Goal: Information Seeking & Learning: Learn about a topic

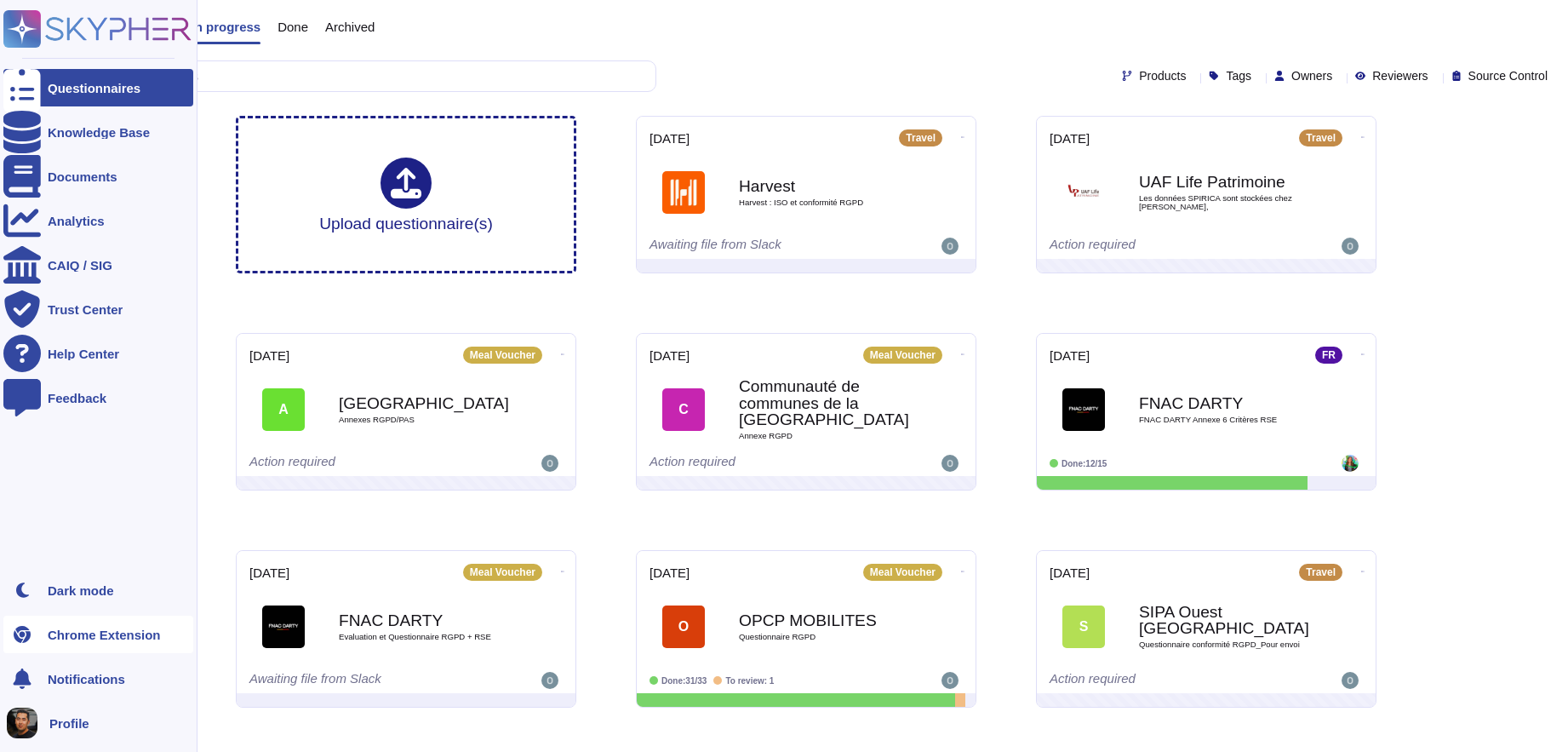
click at [20, 633] on icon at bounding box center [22, 634] width 17 height 17
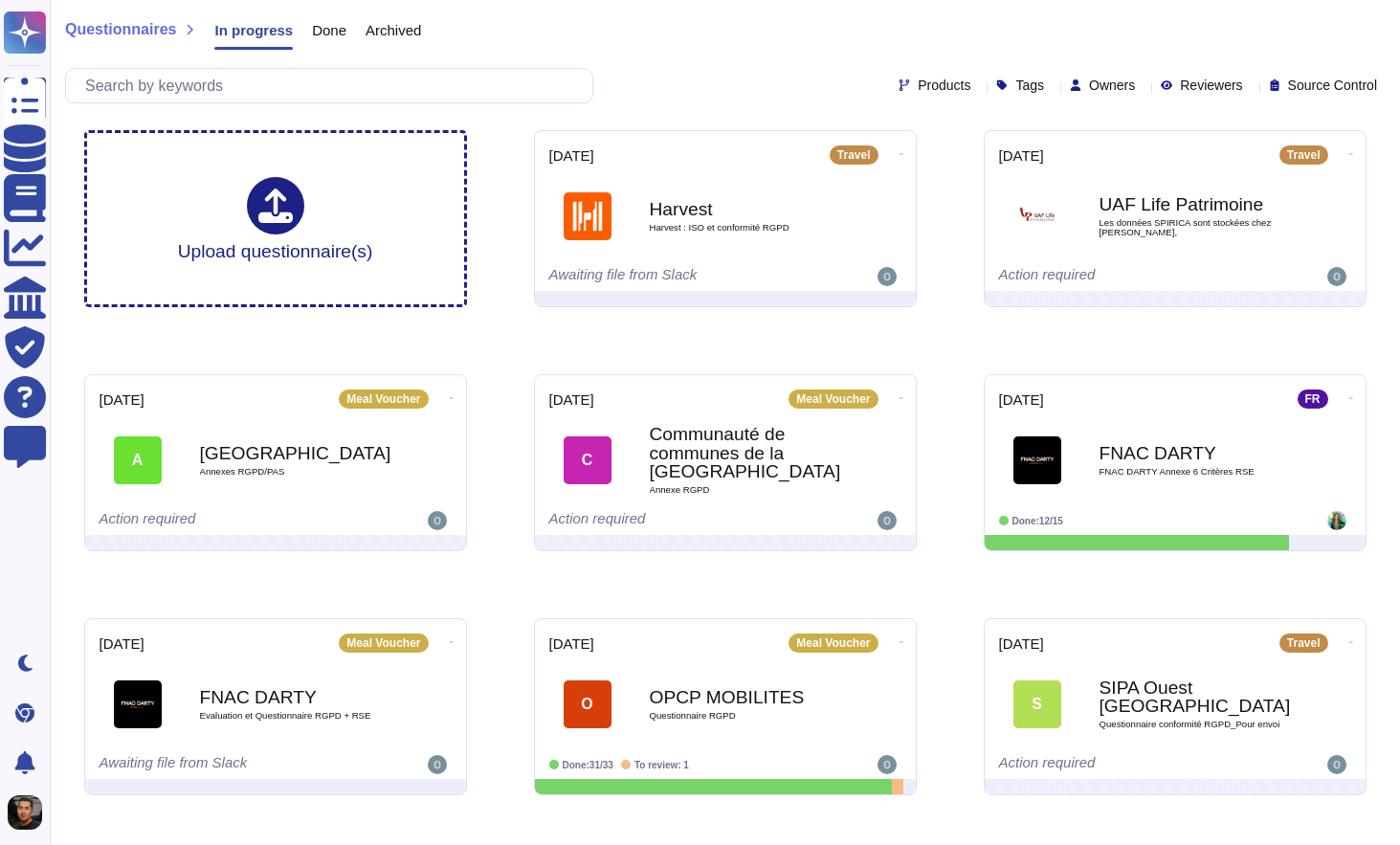
click at [954, 190] on div "Upload questionnaire(s) 2025-09-04 Travel Harvest Harvest : ISO et conformité R…" at bounding box center [725, 585] width 1313 height 940
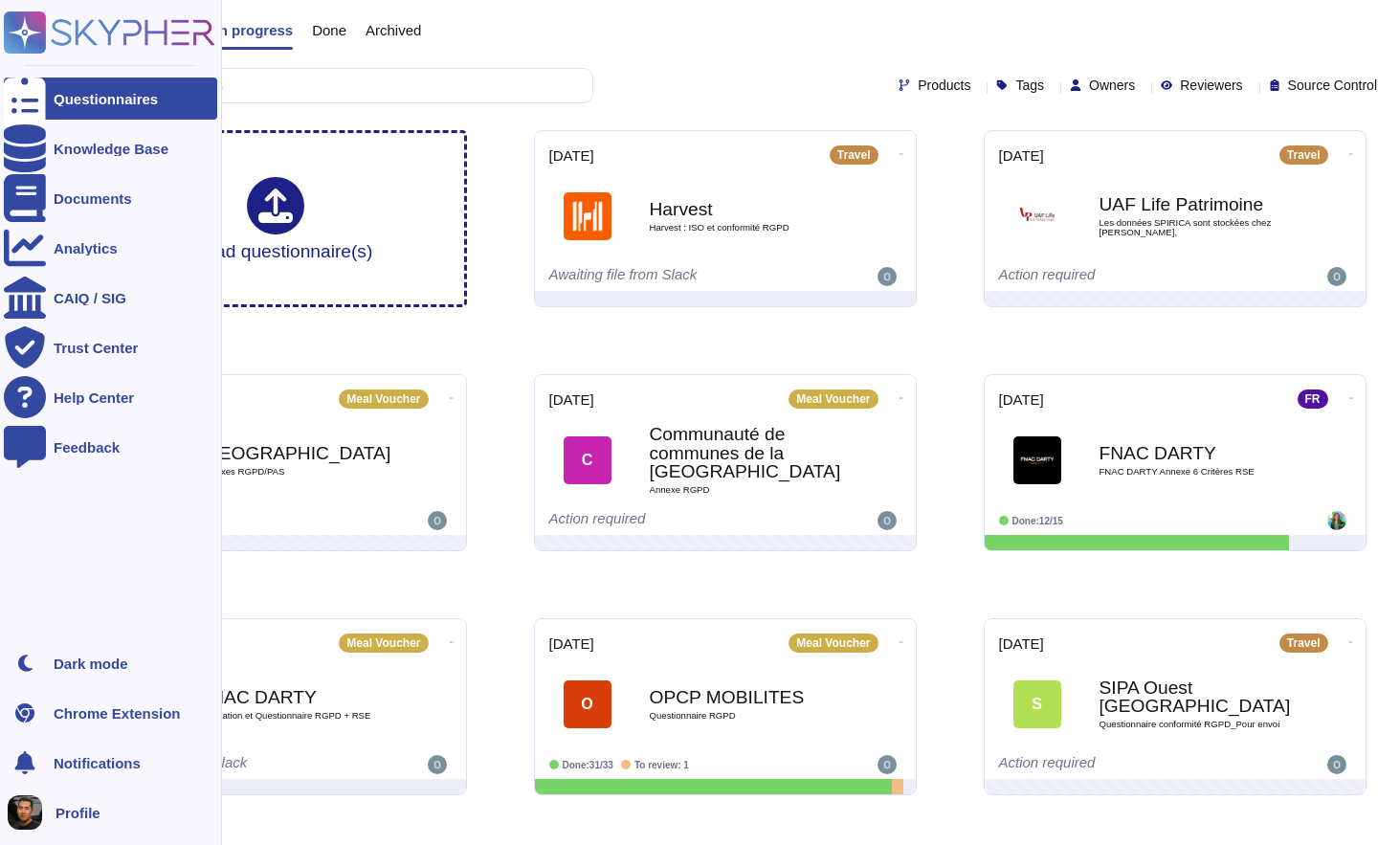
click at [81, 810] on span "Profile" at bounding box center [78, 812] width 45 height 14
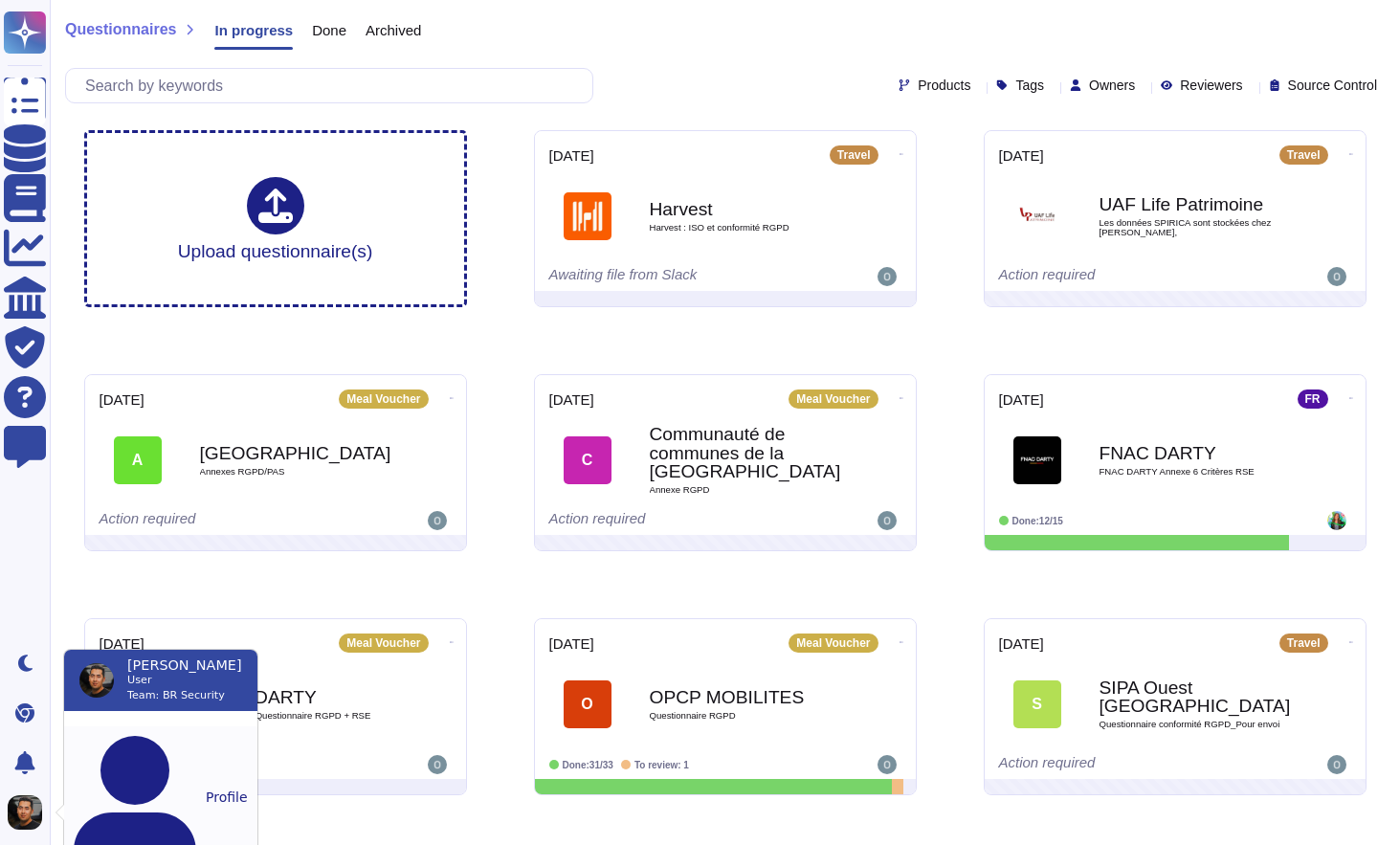
click at [121, 742] on button "Profile" at bounding box center [161, 797] width 193 height 142
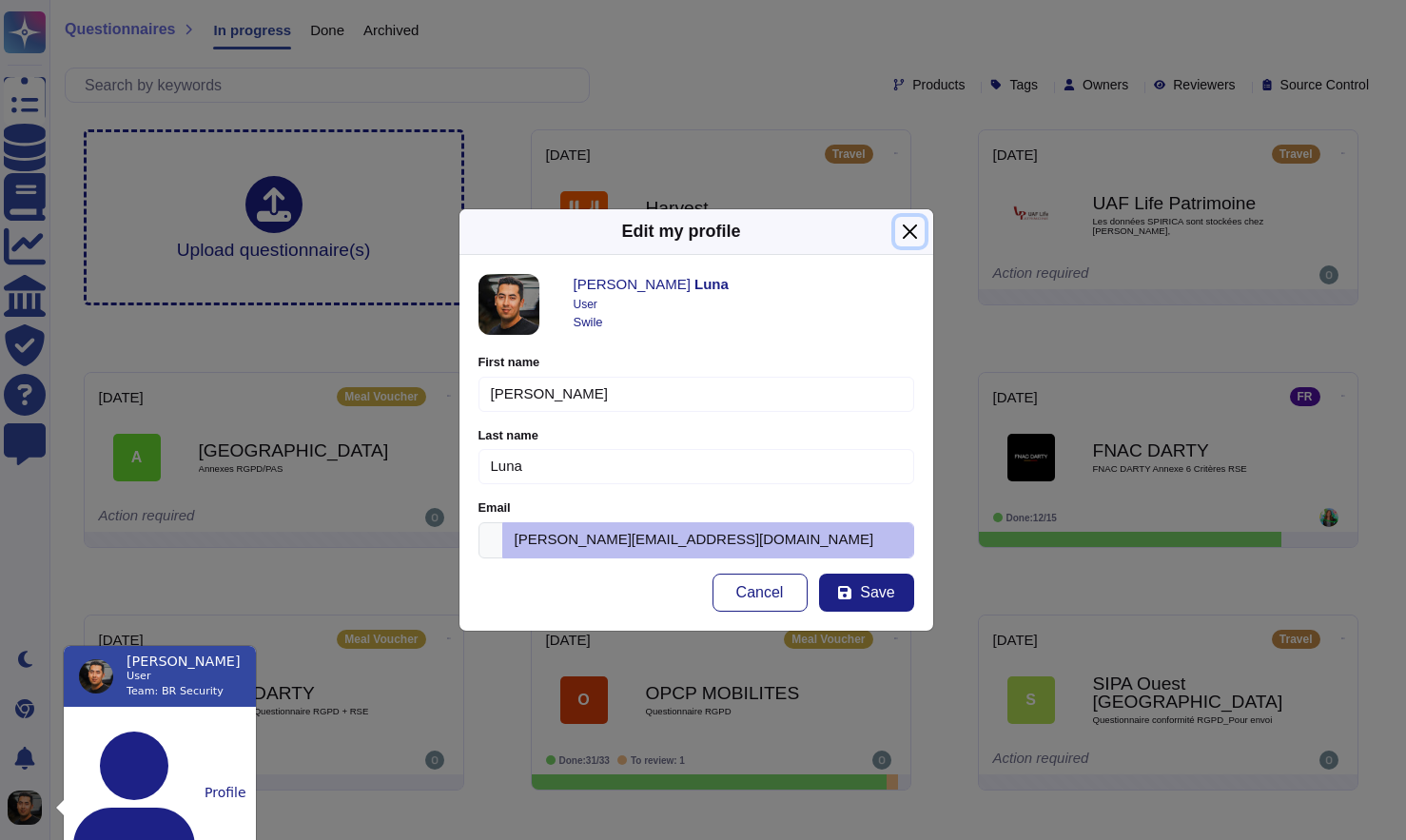
click at [916, 235] on button "Close" at bounding box center [909, 231] width 29 height 29
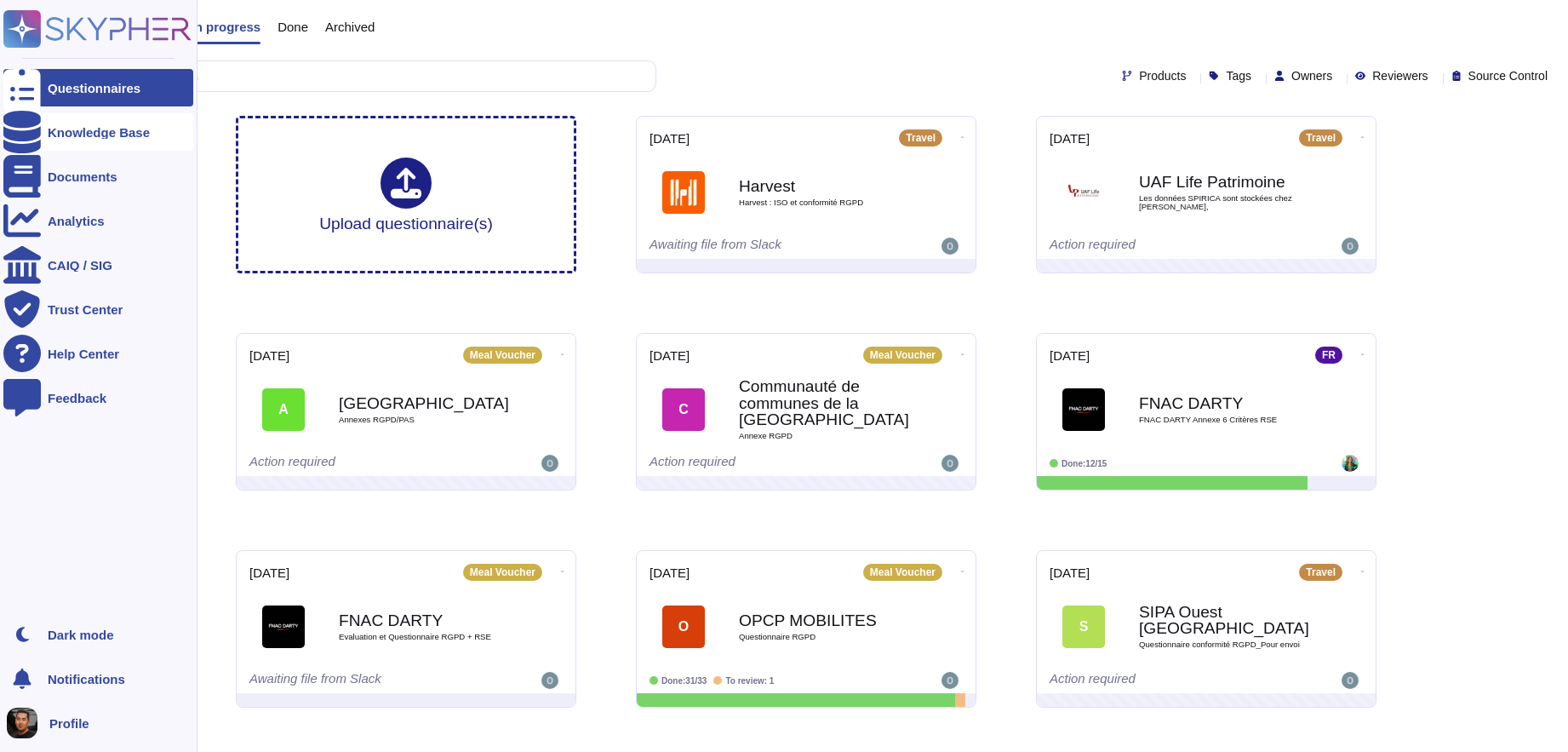
click at [10, 141] on div at bounding box center [22, 132] width 37 height 37
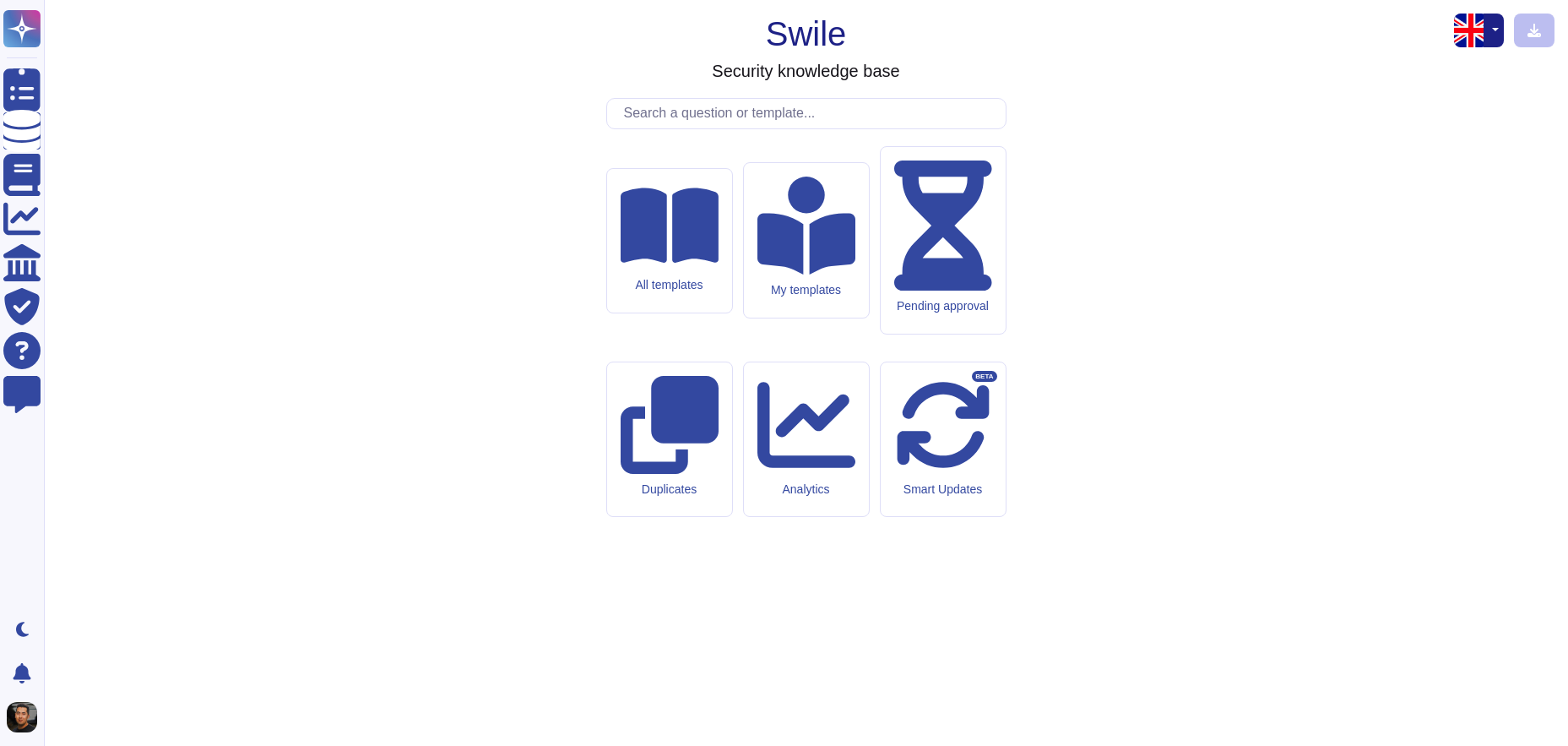
click at [1498, 41] on button "button" at bounding box center [1494, 30] width 20 height 34
click at [1402, 104] on link "Portuguese" at bounding box center [1436, 107] width 133 height 20
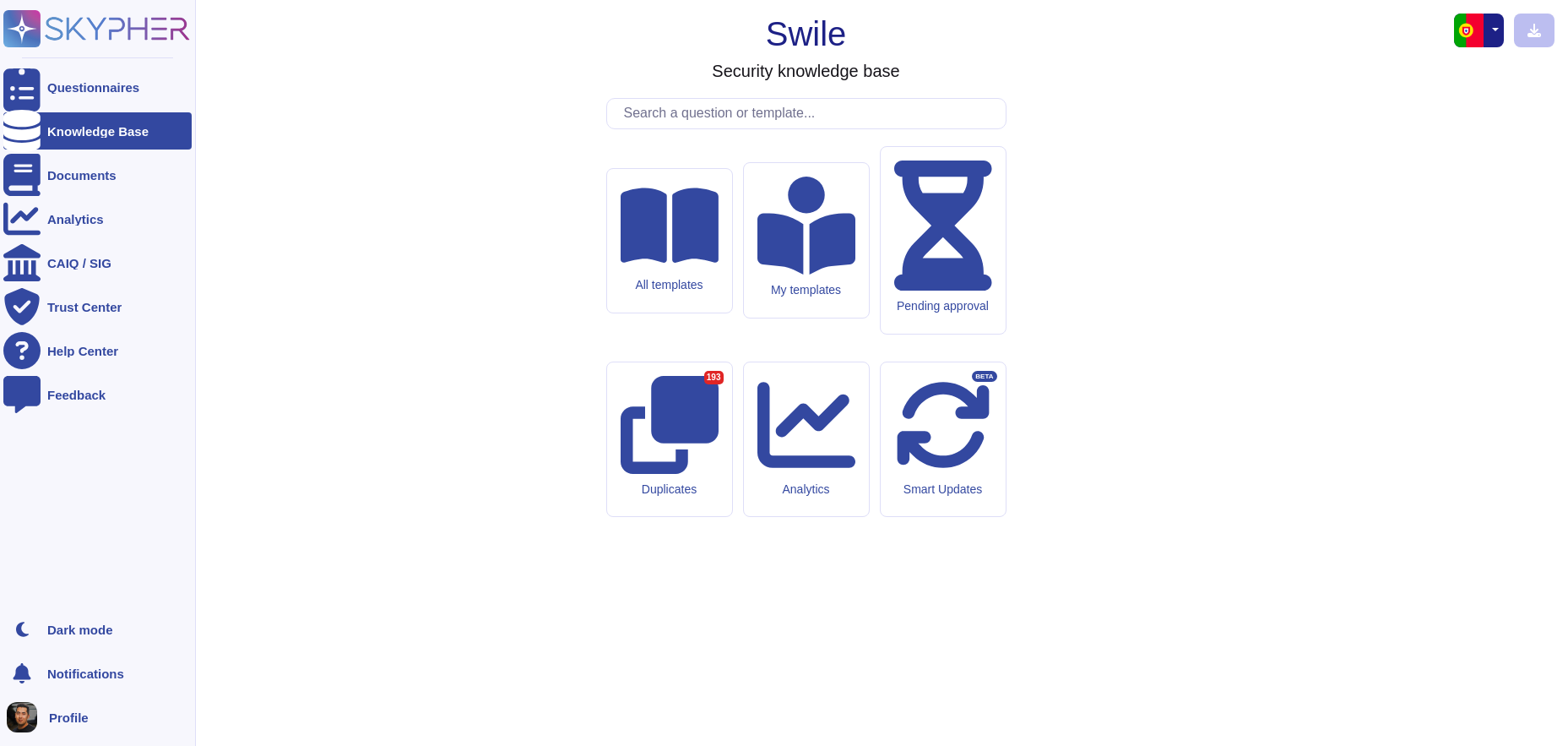
click at [108, 134] on div "Knowledge Base" at bounding box center [98, 131] width 101 height 13
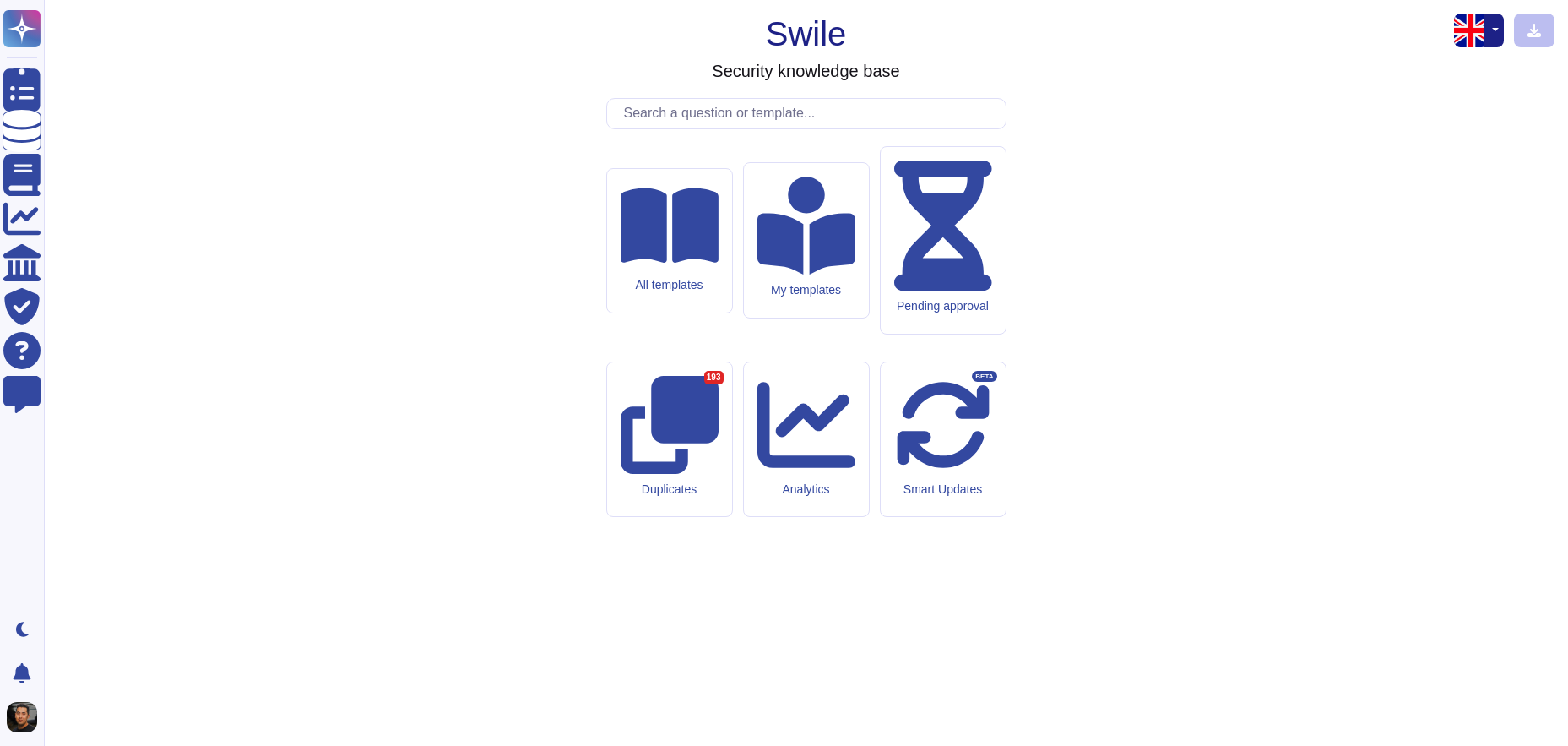
click at [1493, 41] on button "button" at bounding box center [1494, 30] width 20 height 34
click at [1153, 94] on div "Swile Security knowledge base All templates My templates Pending approval Dupli…" at bounding box center [806, 373] width 1497 height 719
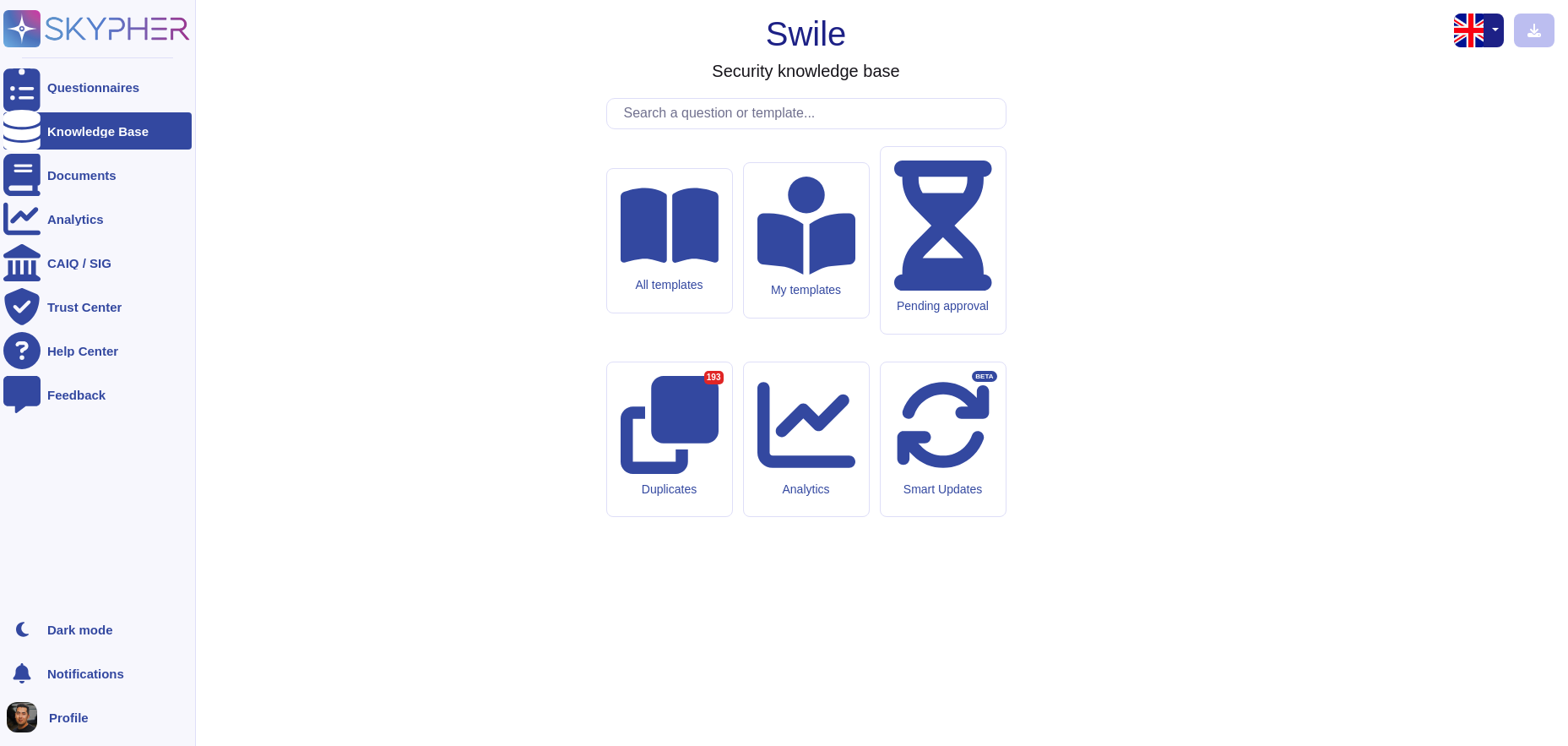
click at [87, 721] on span "Profile" at bounding box center [68, 717] width 40 height 13
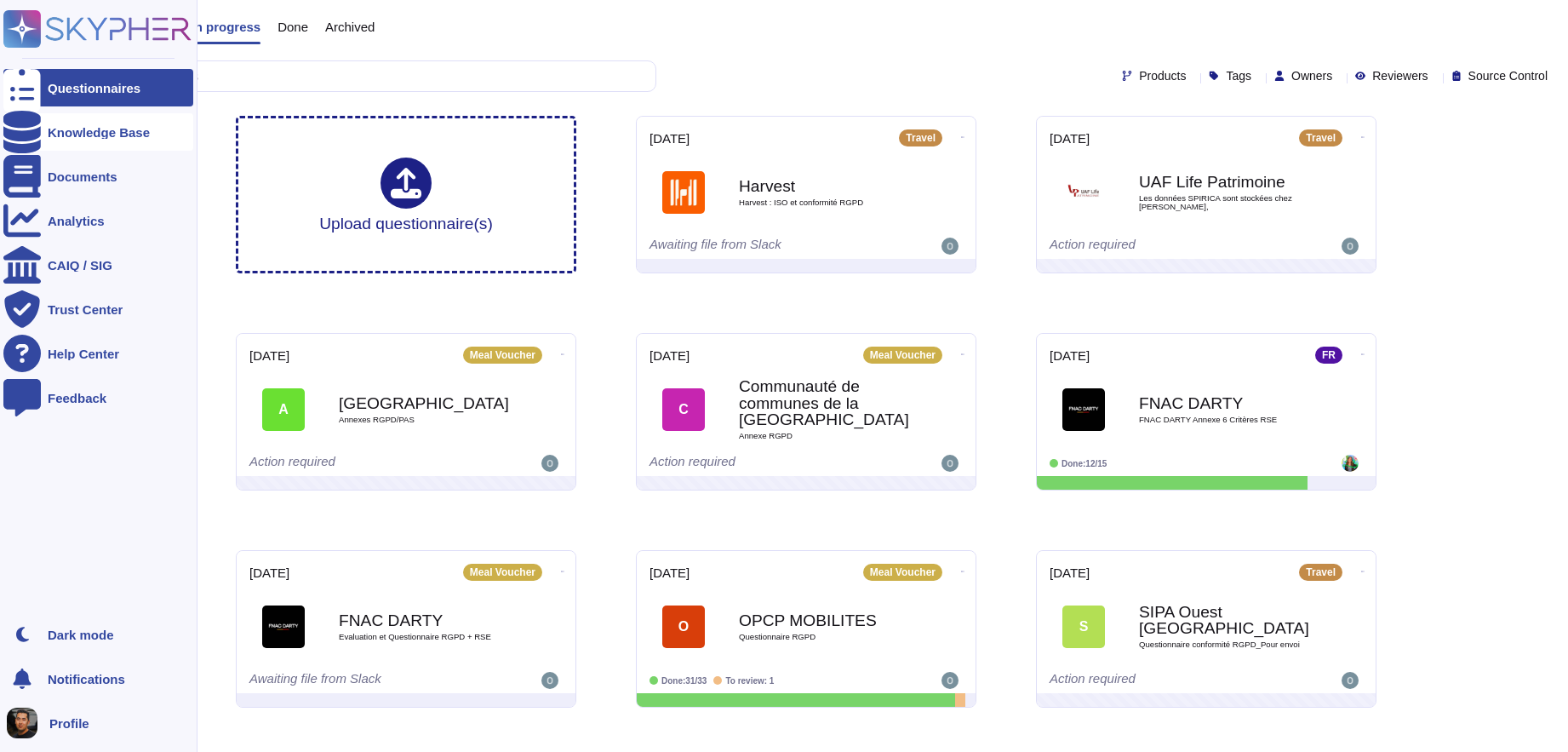
click at [119, 126] on div "Knowledge Base" at bounding box center [99, 132] width 102 height 13
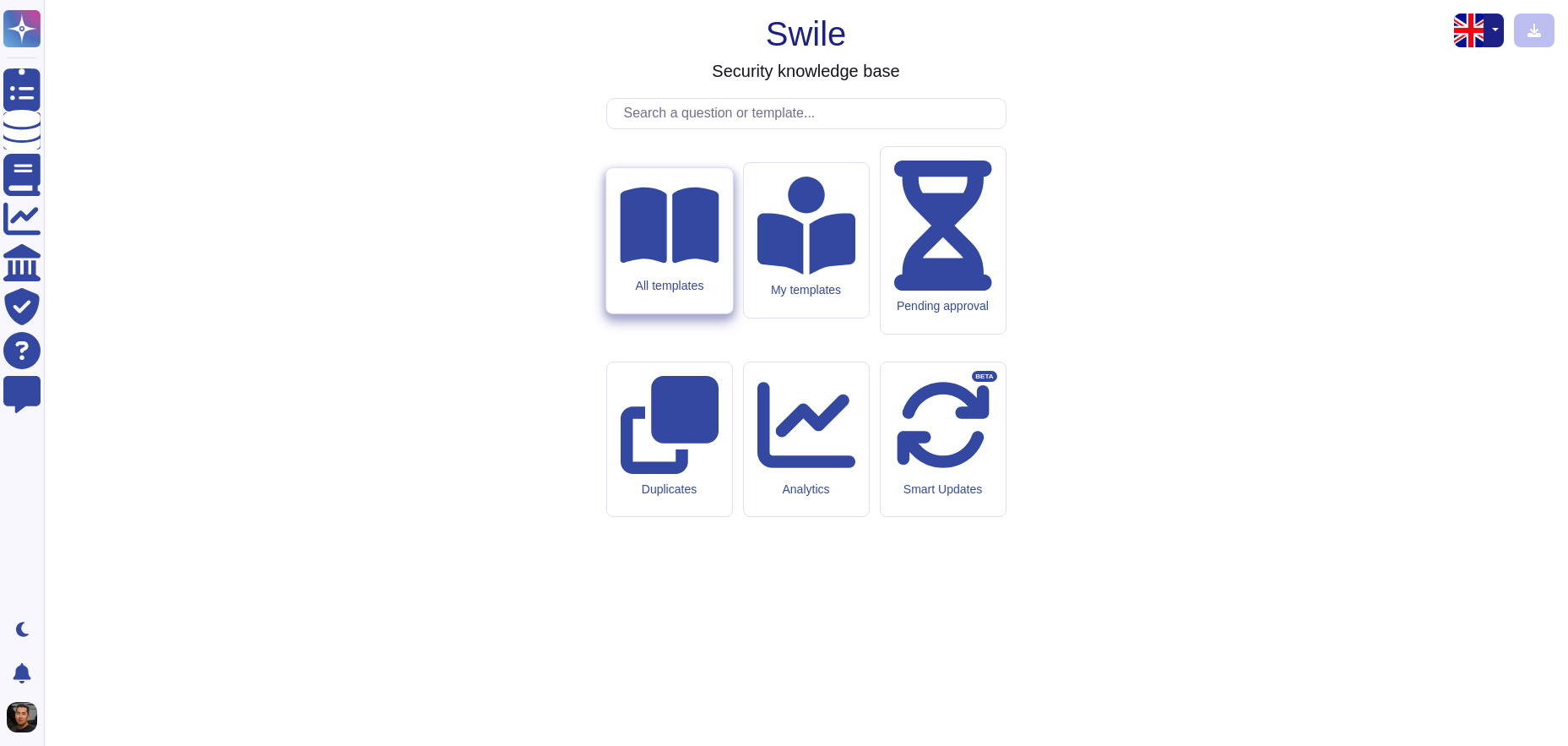
click at [682, 263] on icon at bounding box center [669, 225] width 99 height 76
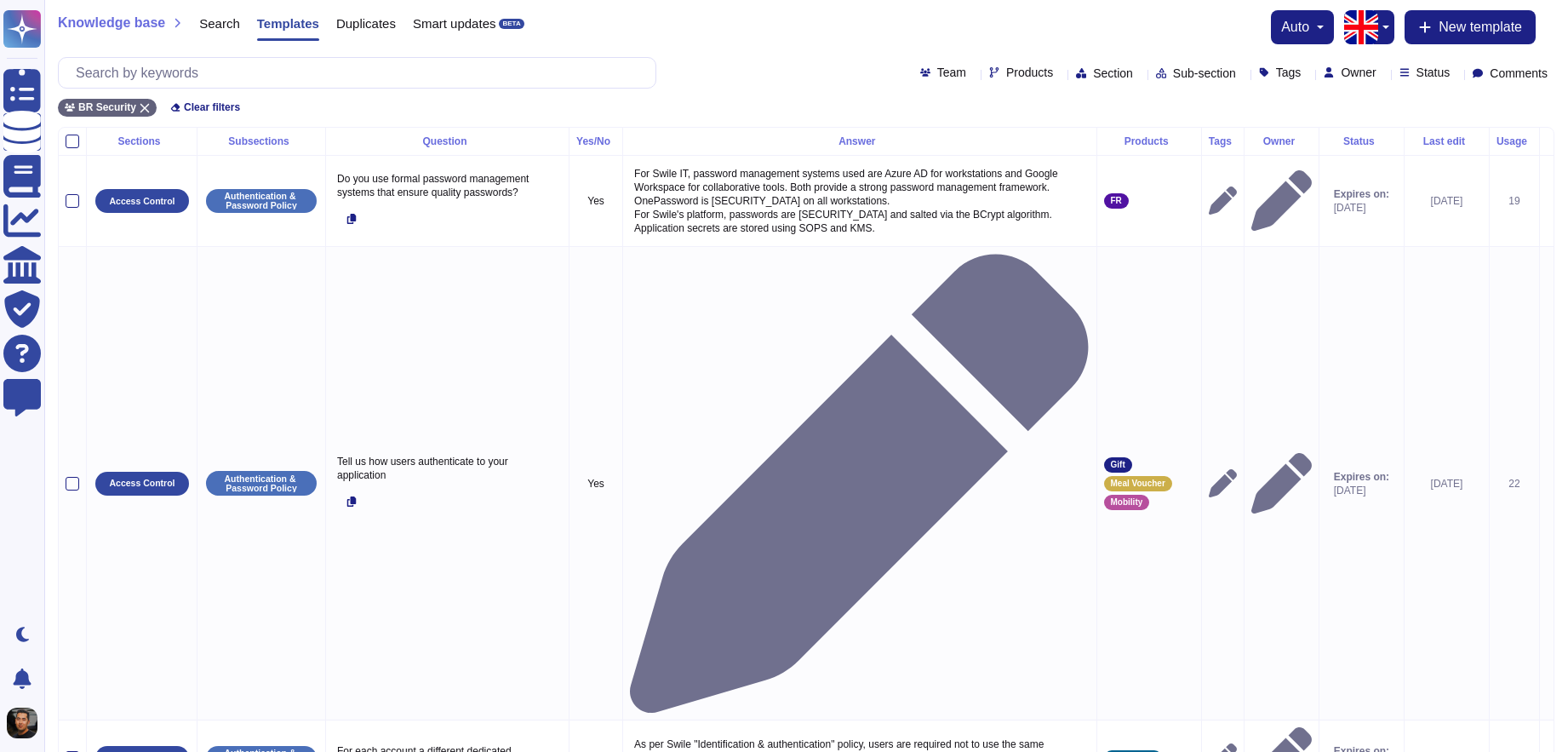
scroll to position [297, 0]
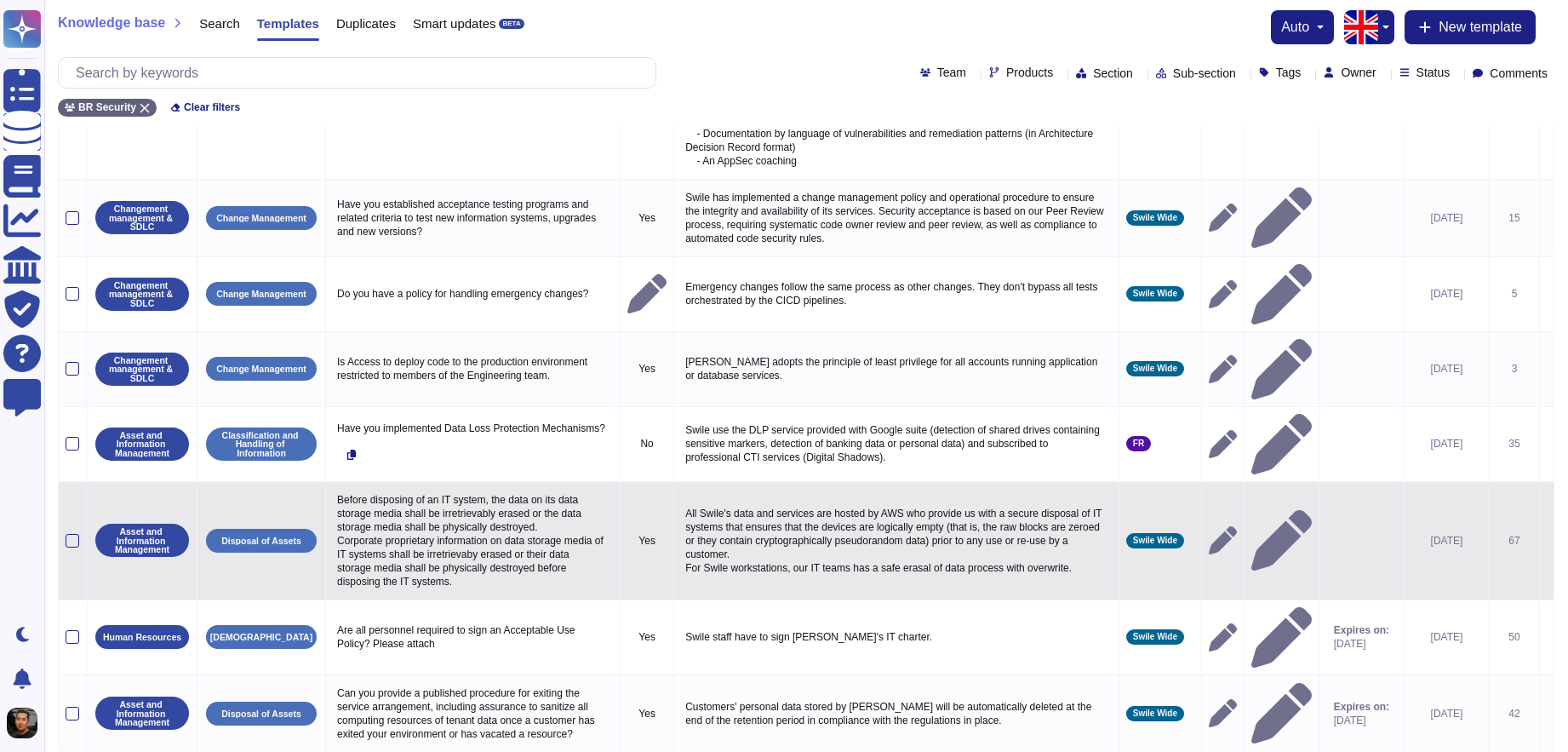
scroll to position [373, 0]
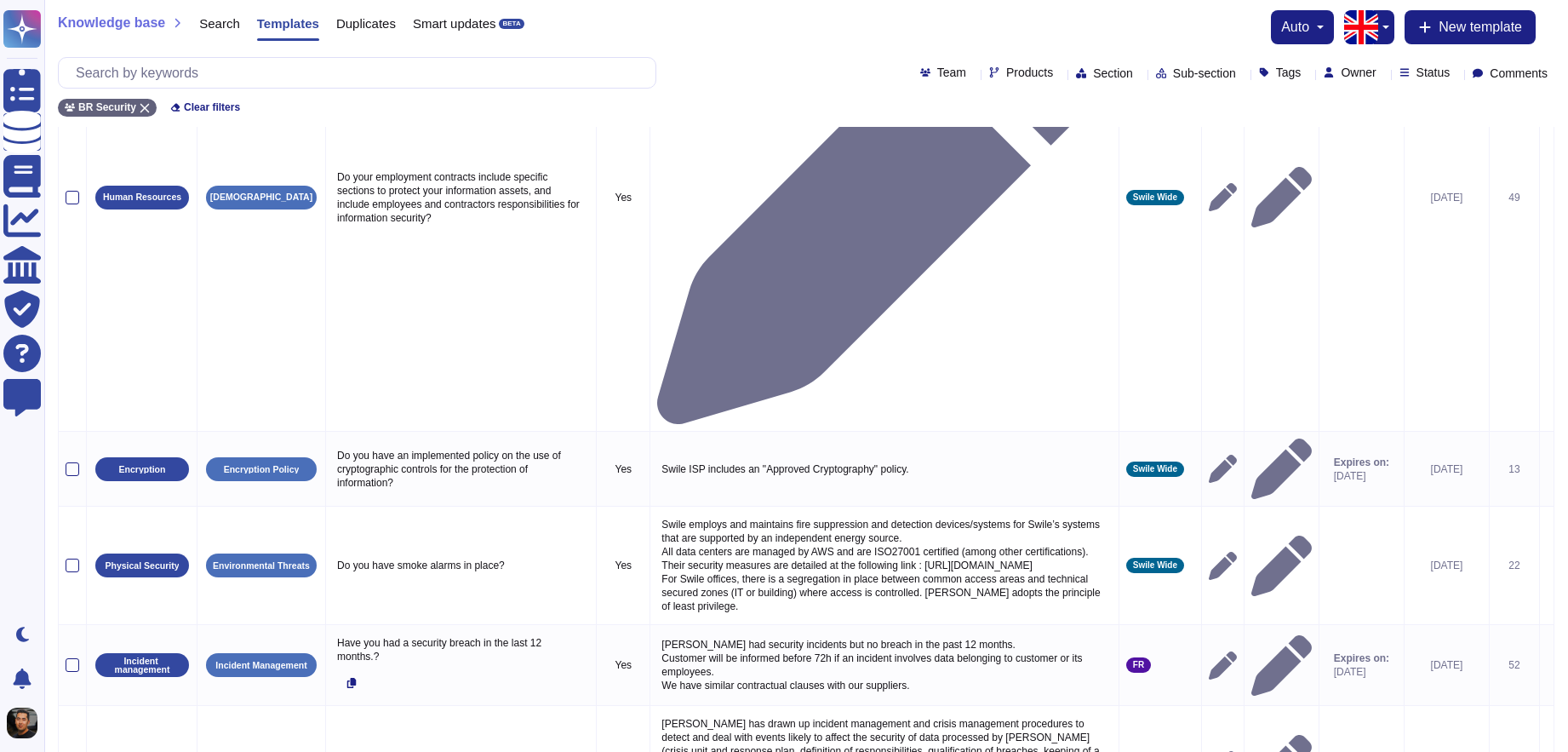
scroll to position [386, 0]
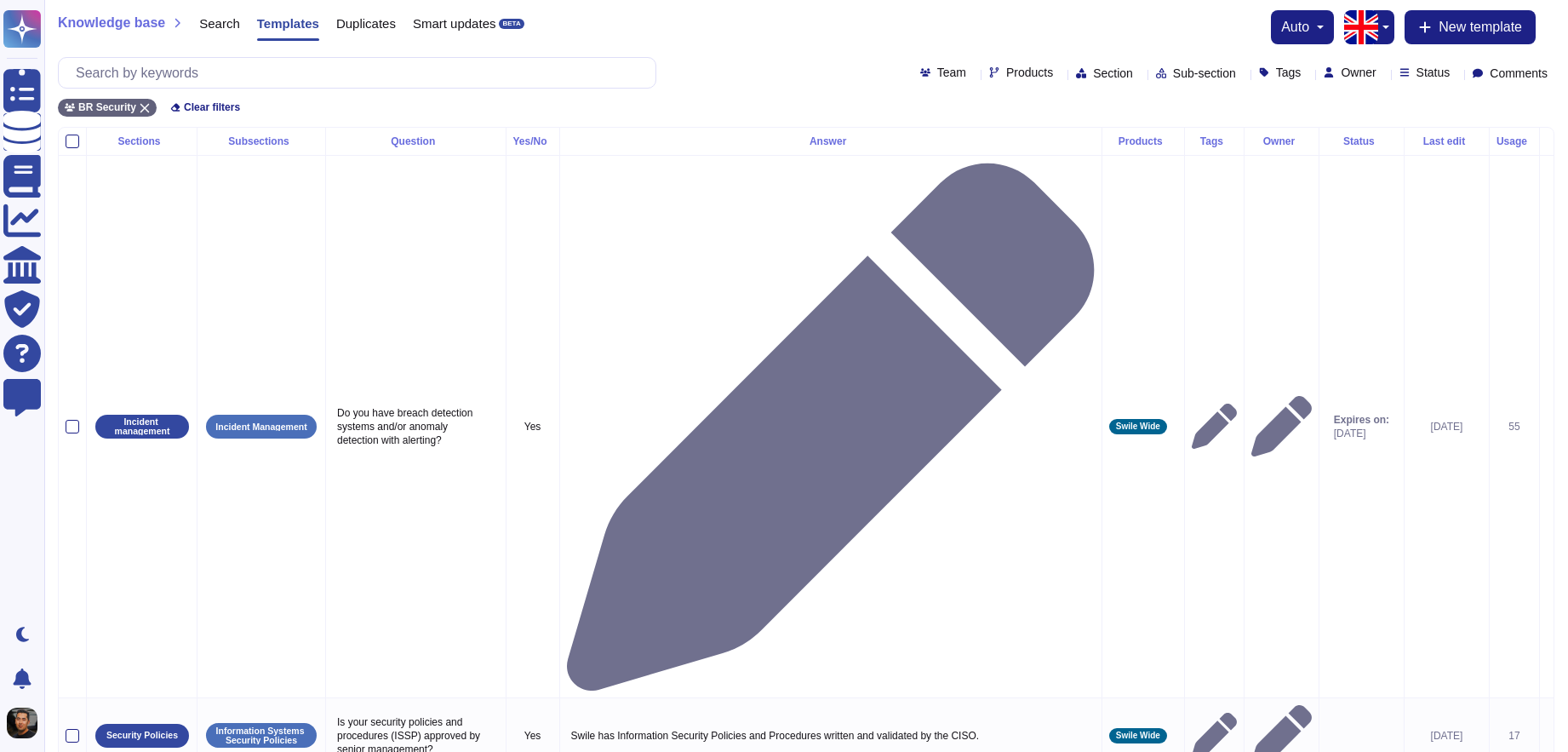
scroll to position [290, 0]
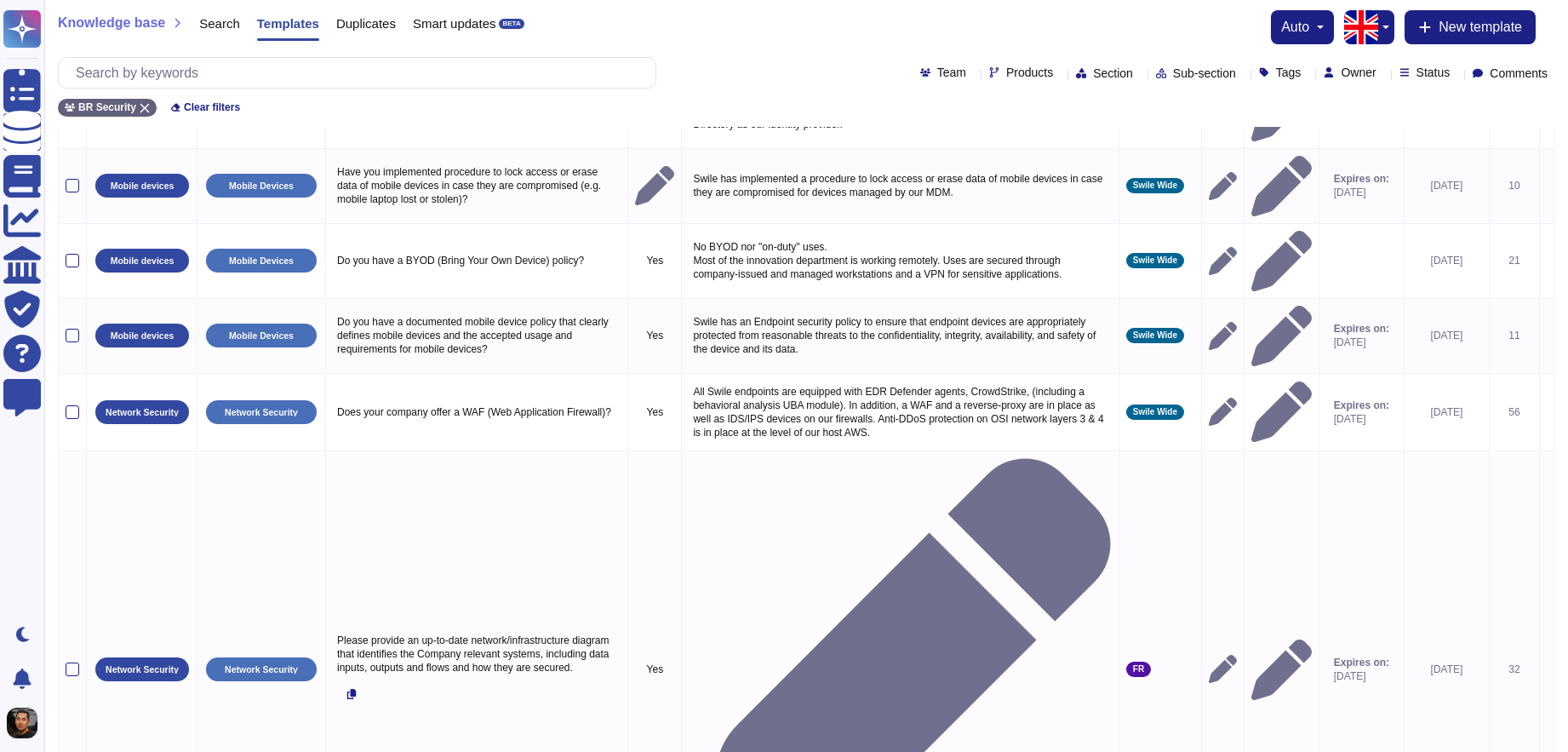
scroll to position [318, 0]
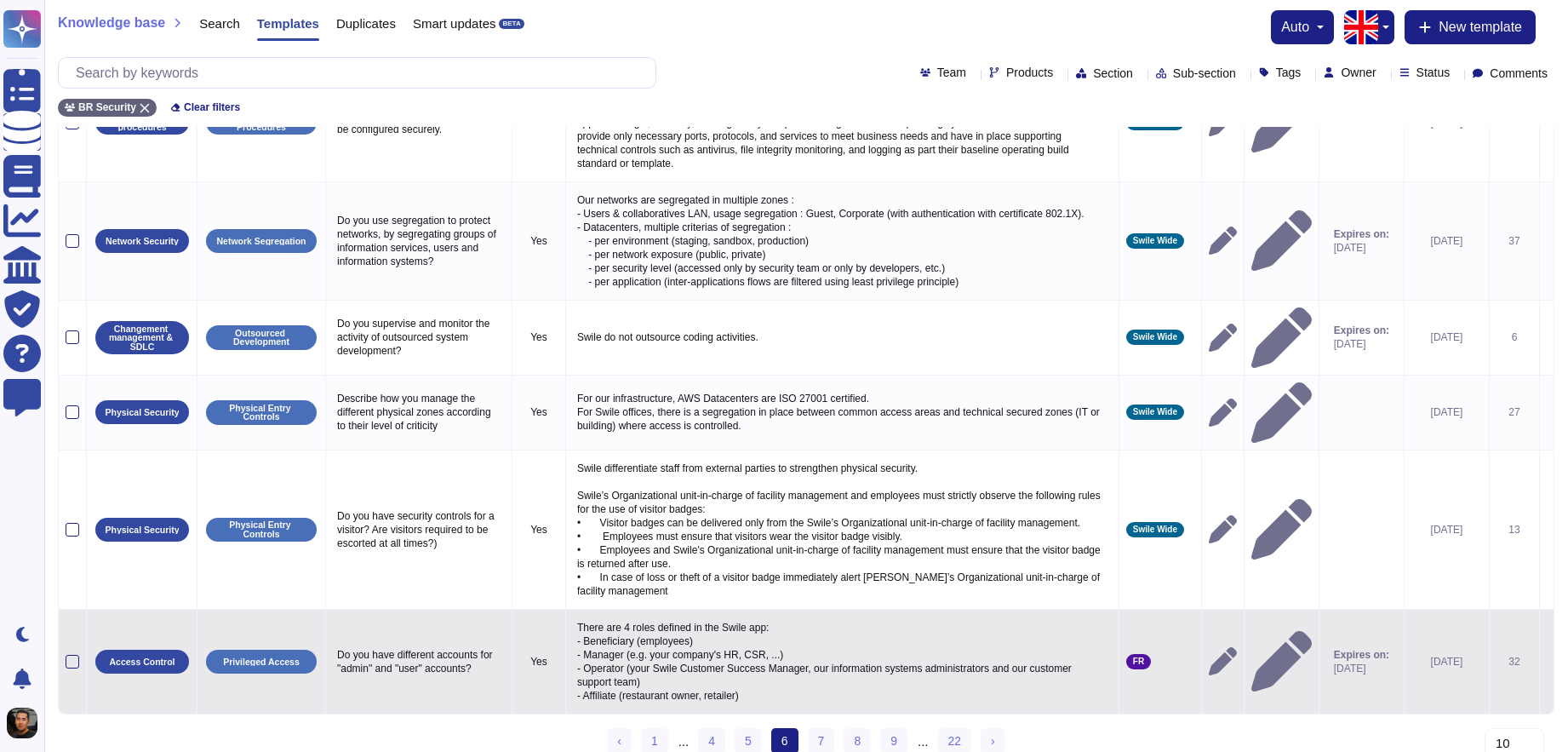
scroll to position [464, 0]
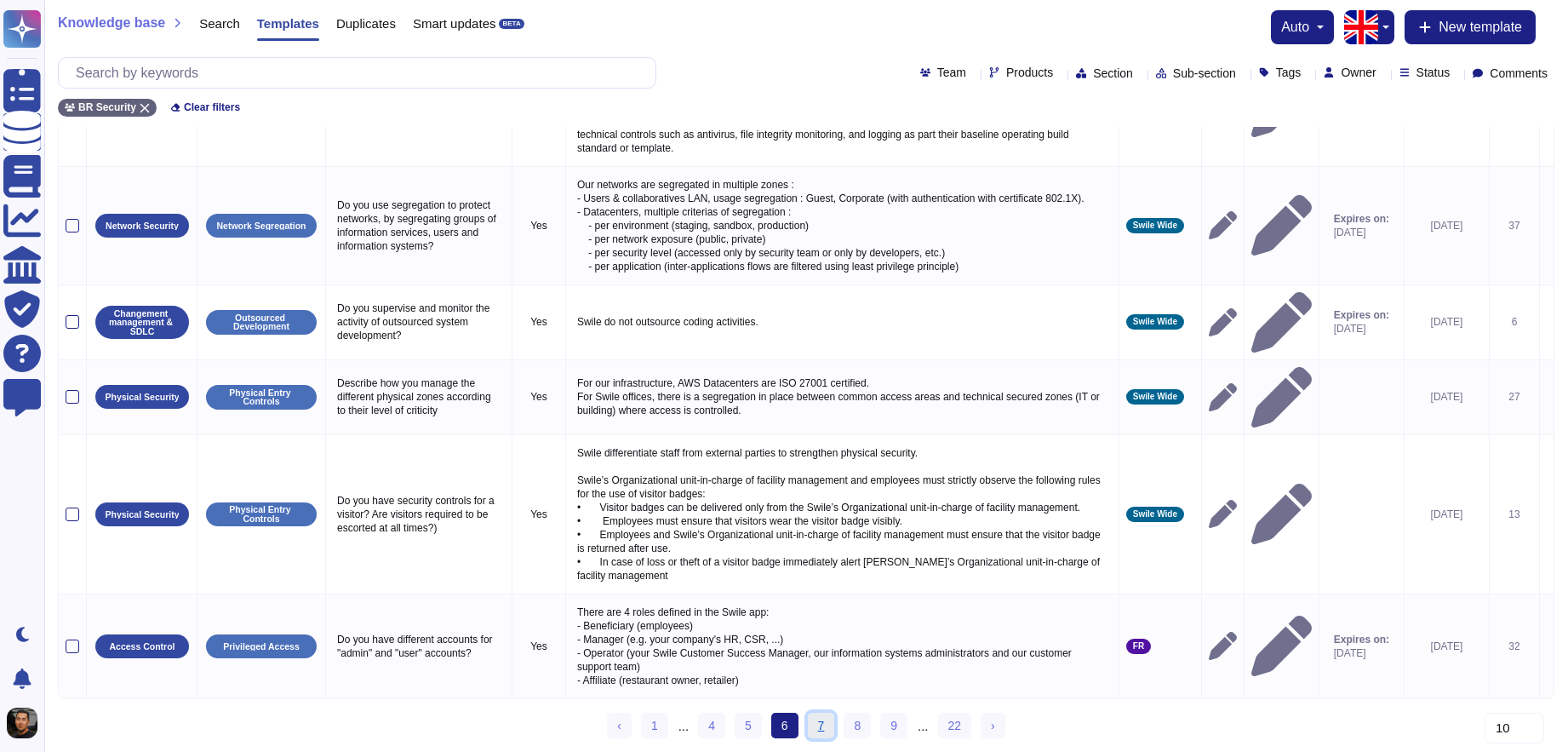
click at [827, 726] on link "7" at bounding box center [821, 726] width 27 height 26
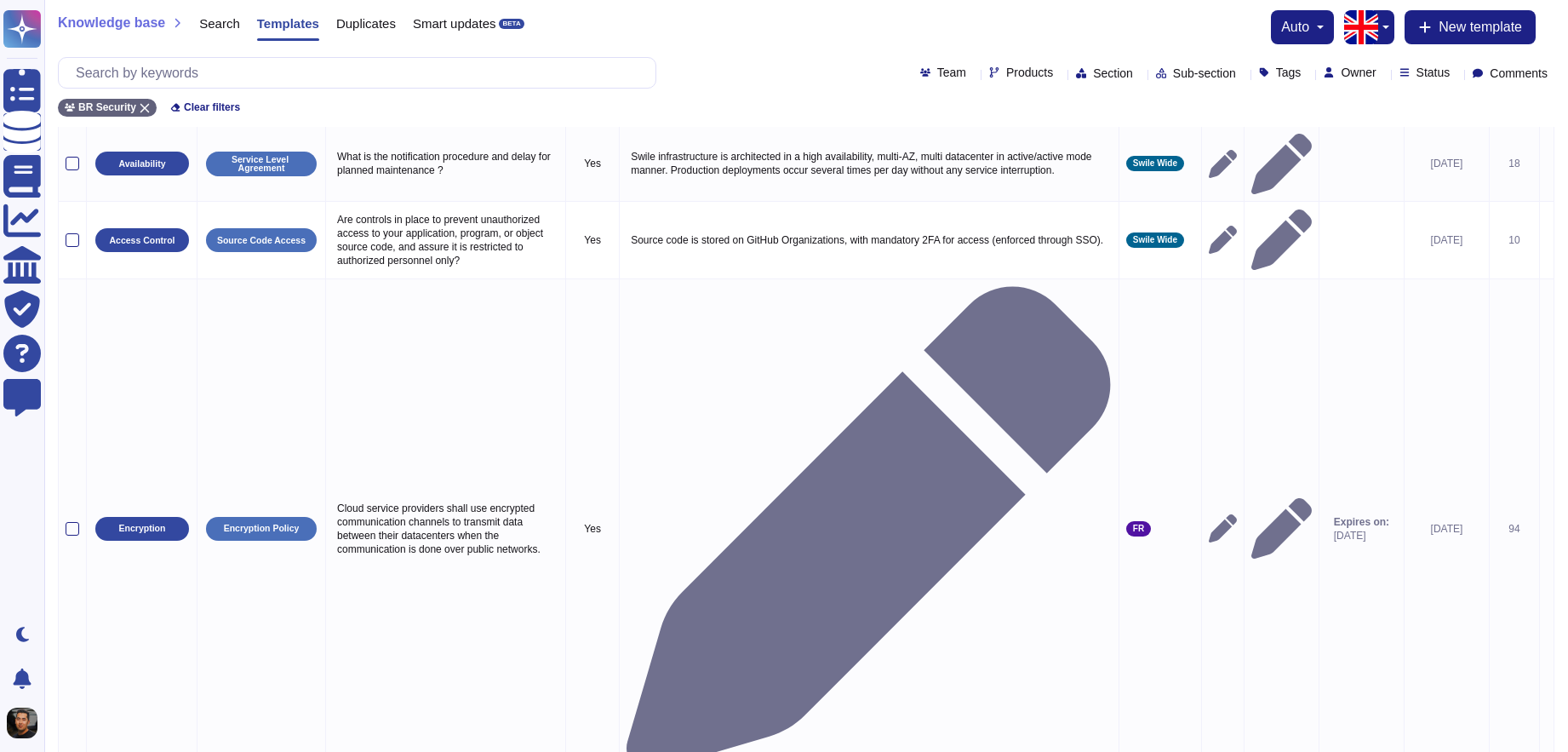
scroll to position [488, 0]
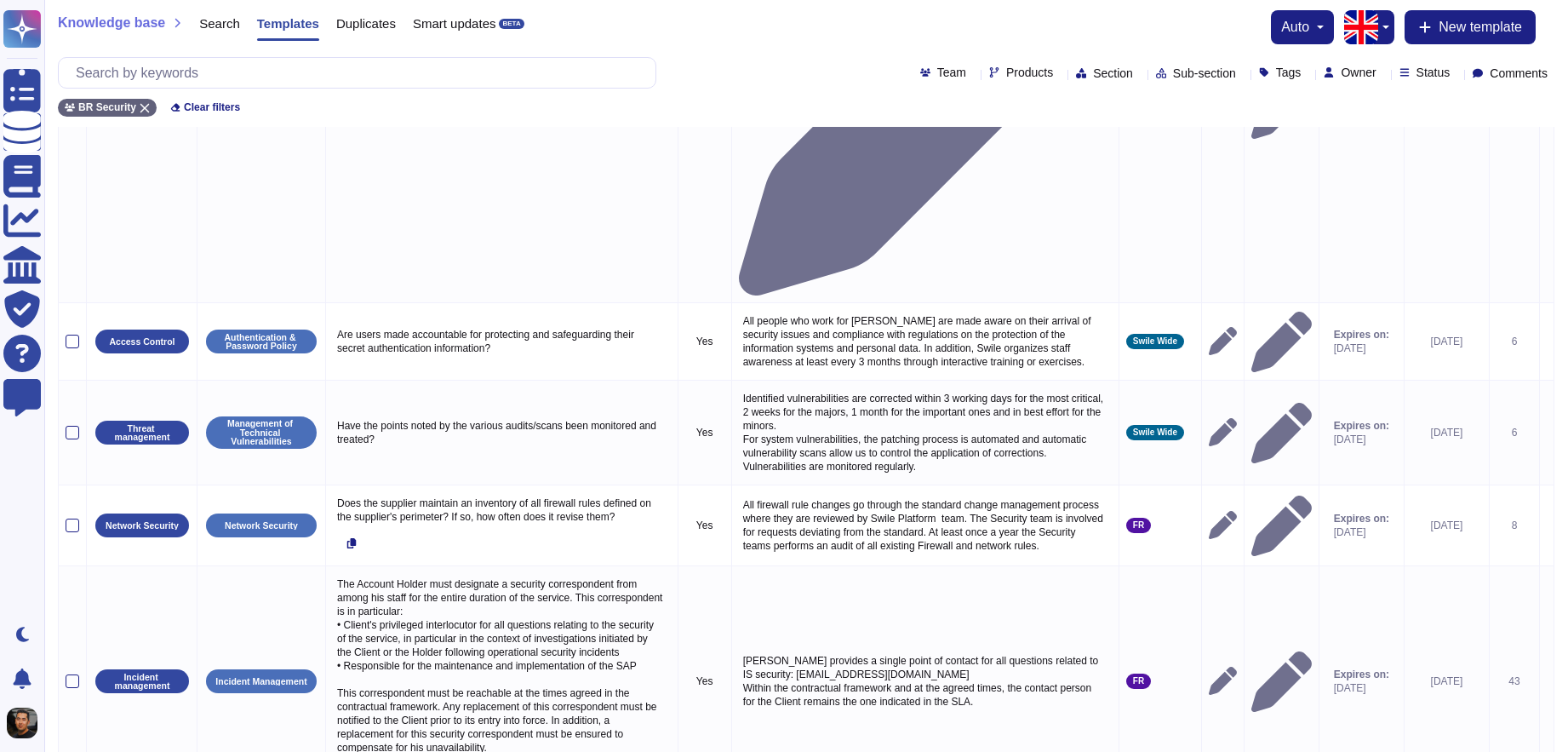
scroll to position [502, 0]
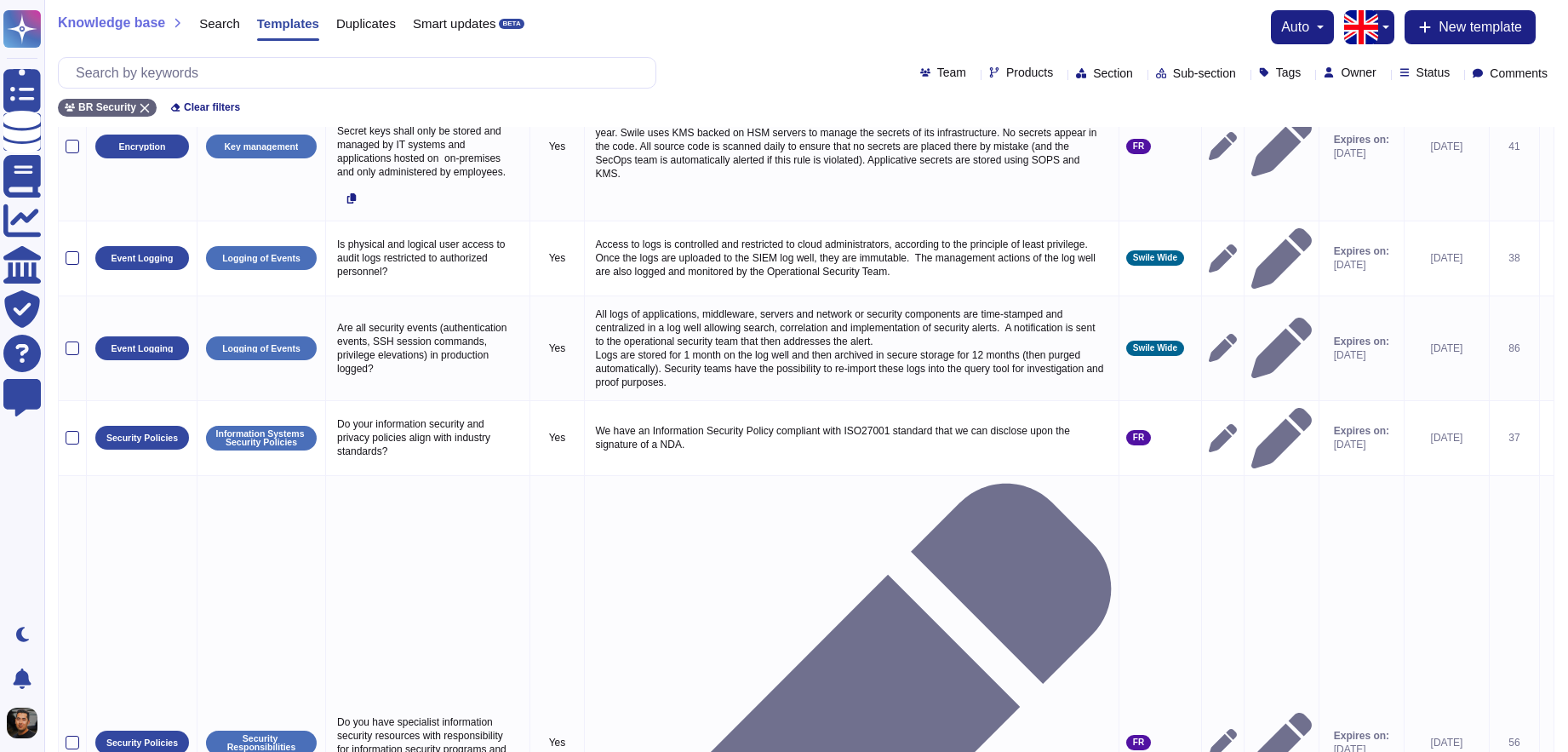
scroll to position [0, 0]
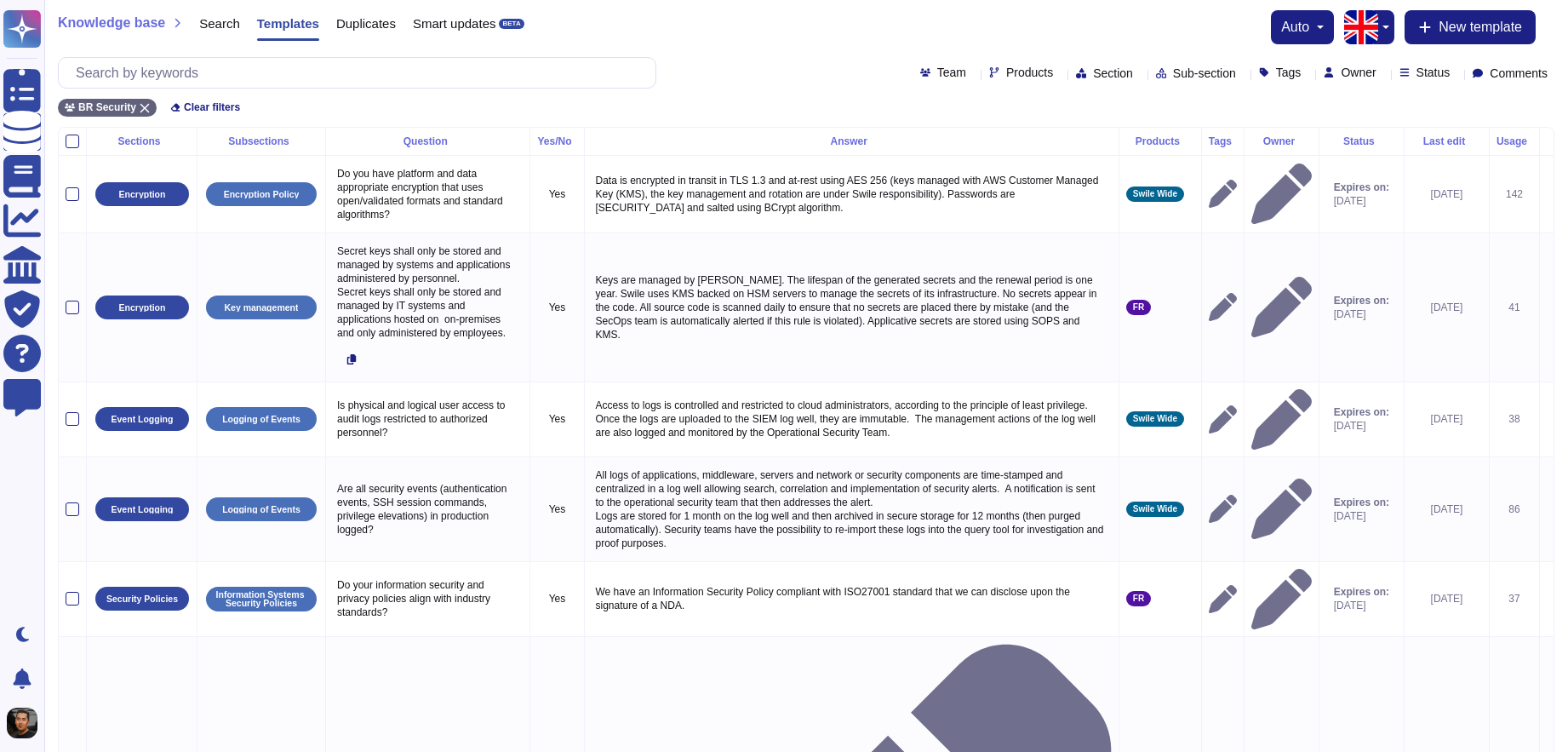
click at [751, 47] on div "Knowledge base Search Templates Duplicates Smart updates BETA auto New template…" at bounding box center [806, 63] width 1524 height 127
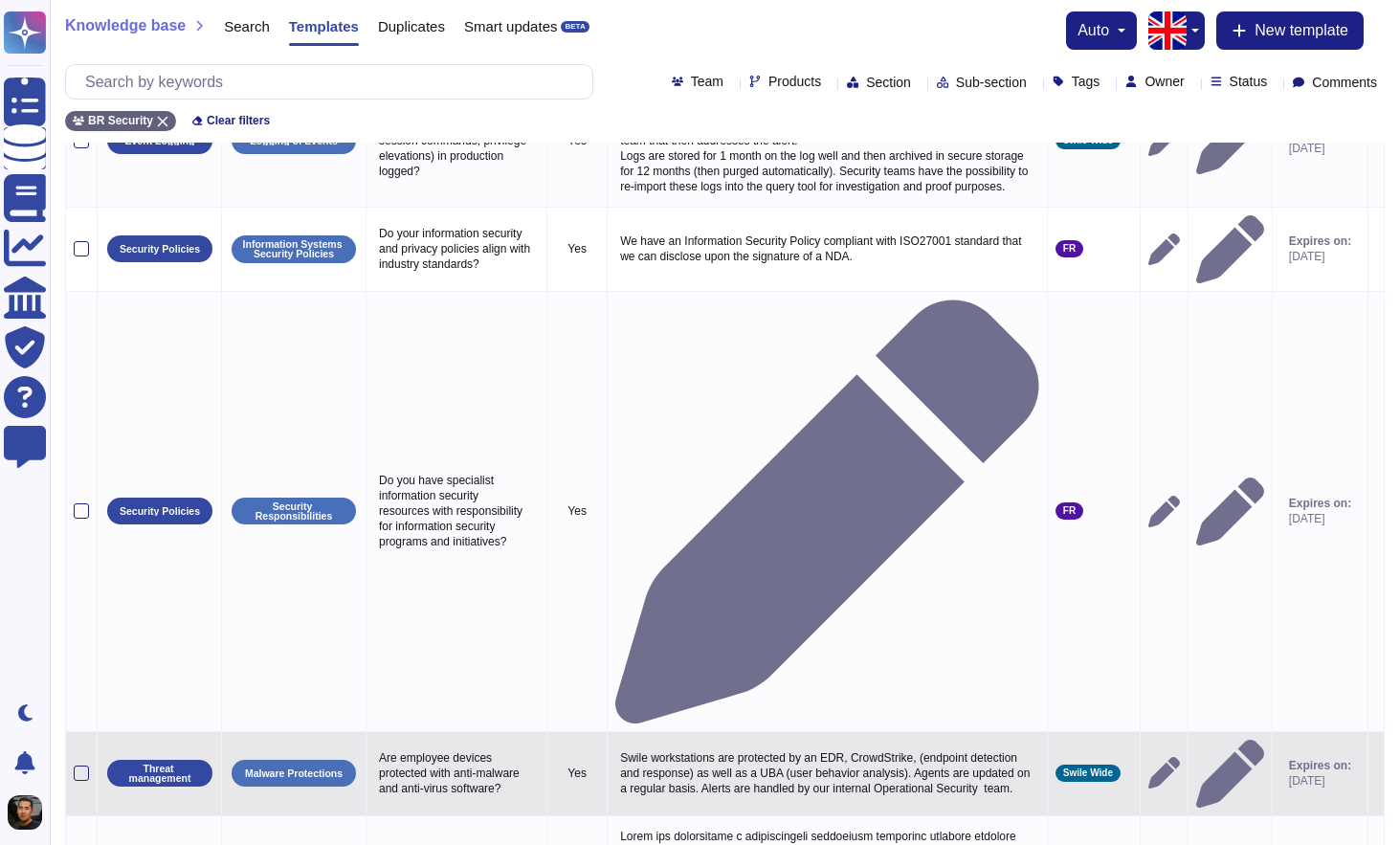
scroll to position [481, 0]
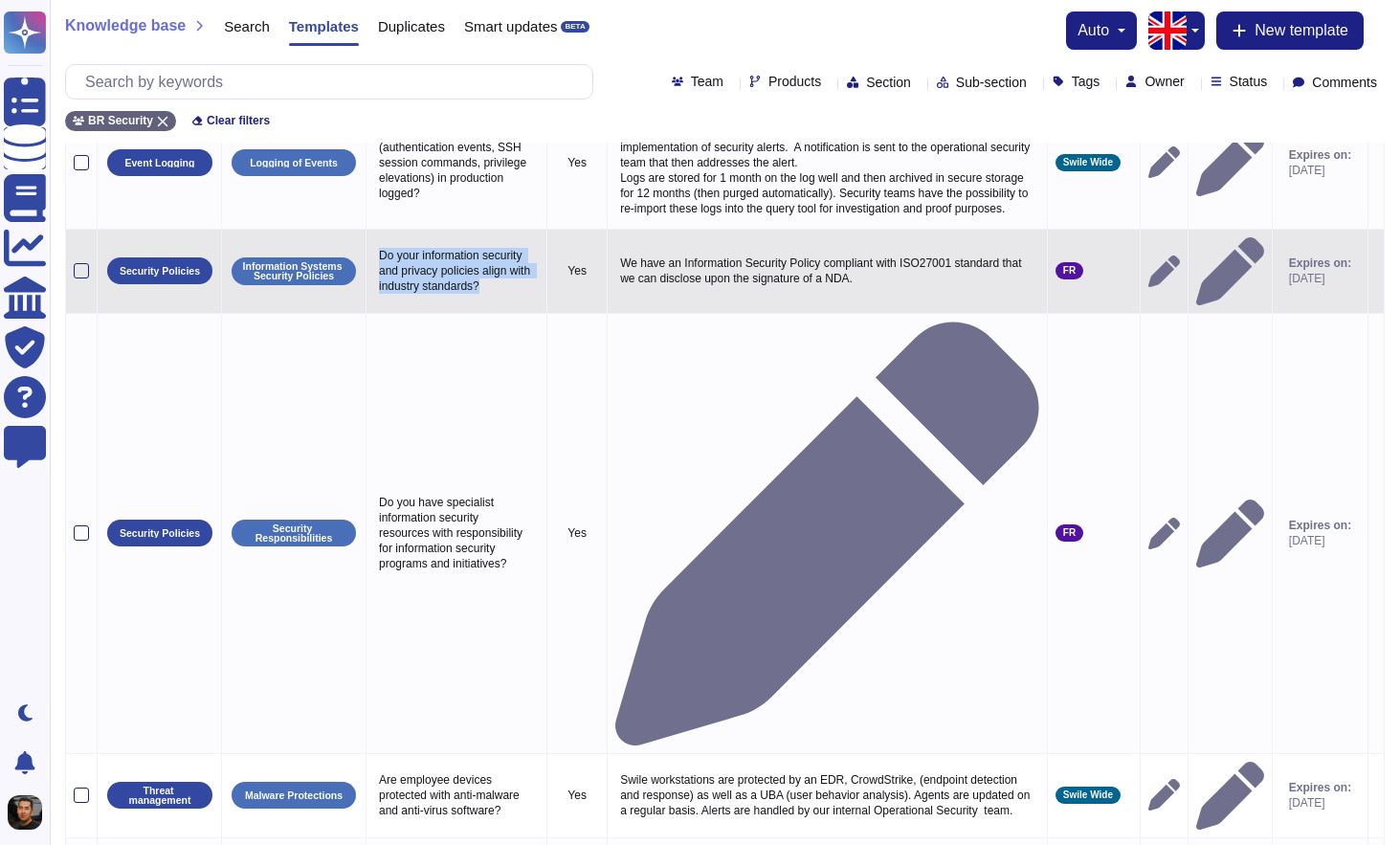
drag, startPoint x: 380, startPoint y: 288, endPoint x: 438, endPoint y: 344, distance: 80.6
click at [438, 299] on p "Do your information security and privacy policies align with industry standards?" at bounding box center [456, 271] width 165 height 56
type textarea "Do your information security and privacy policies align with industry standards?"
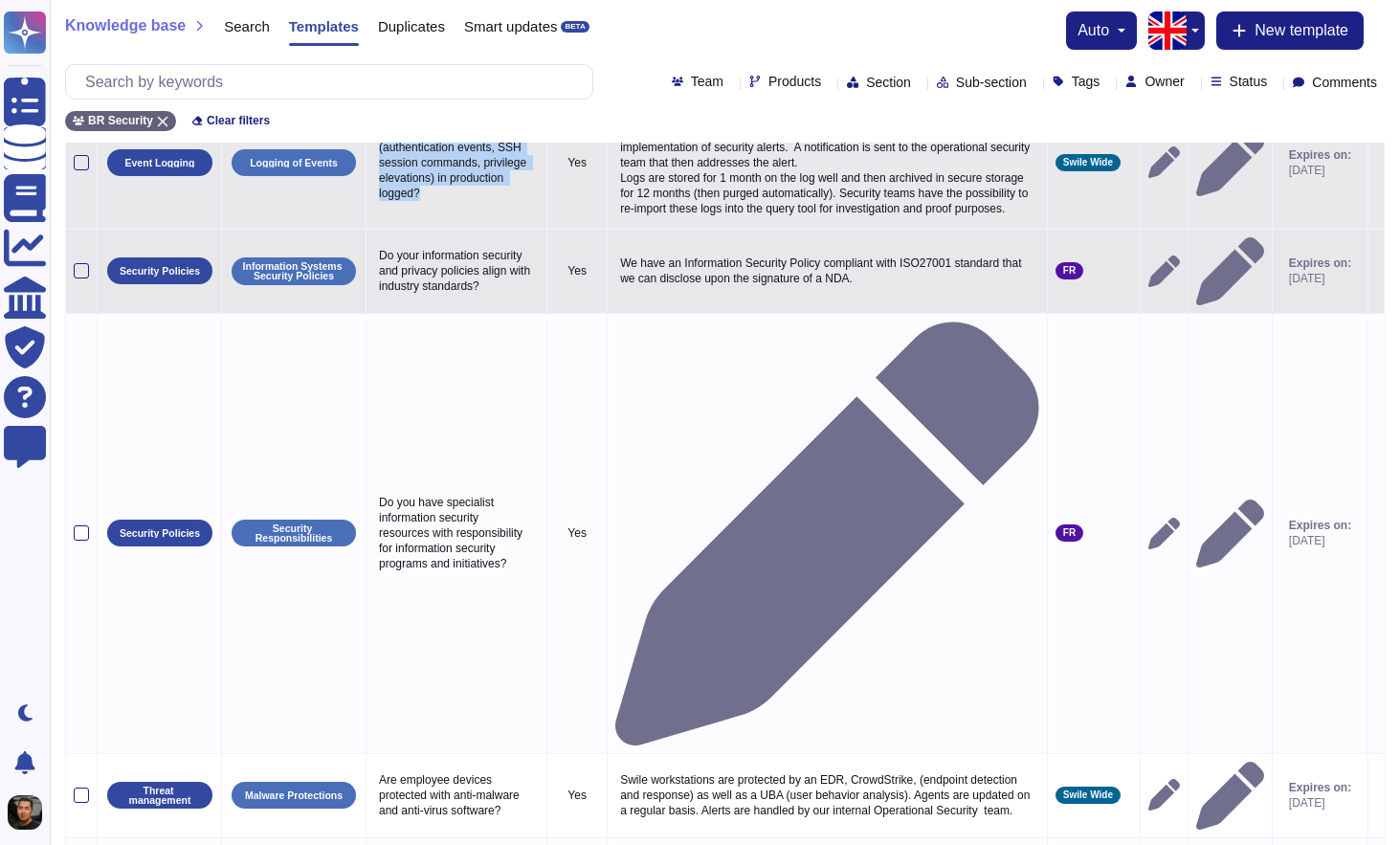
drag, startPoint x: 496, startPoint y: 227, endPoint x: 371, endPoint y: 164, distance: 140.0
click at [371, 164] on td "Are all security events (authentication events, SSH session commands, privilege…" at bounding box center [456, 162] width 181 height 133
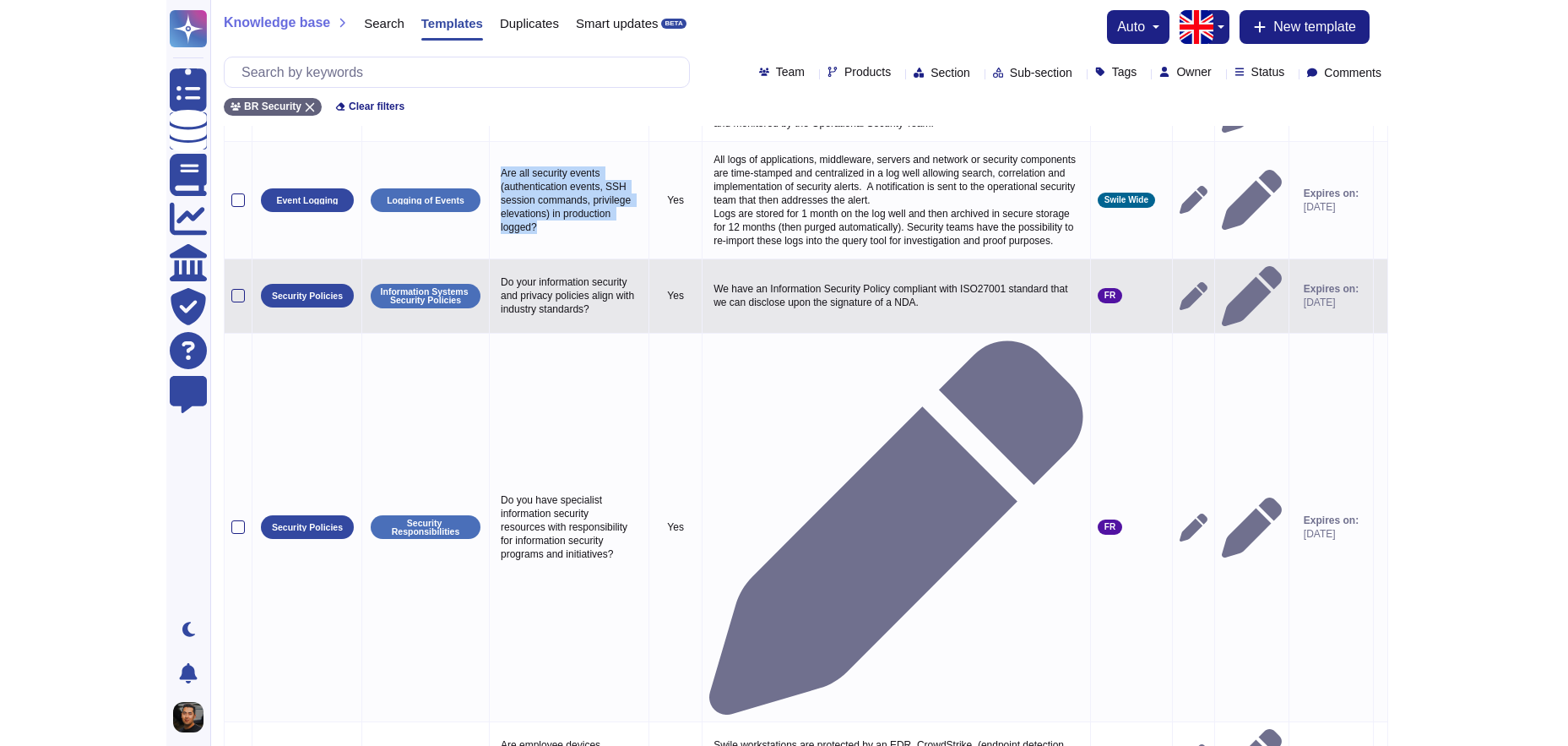
scroll to position [355, 0]
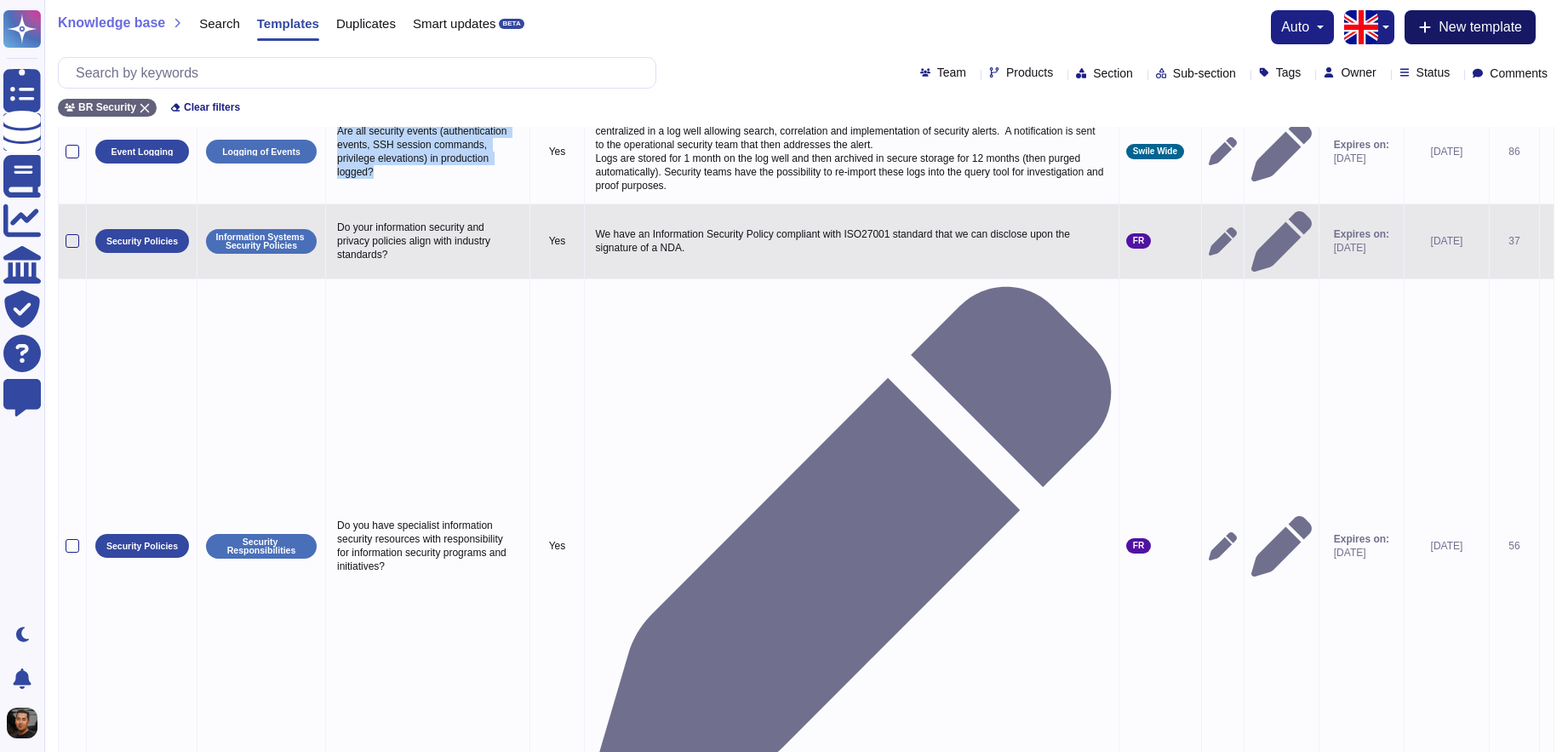
click at [1450, 28] on span "New template" at bounding box center [1480, 27] width 83 height 14
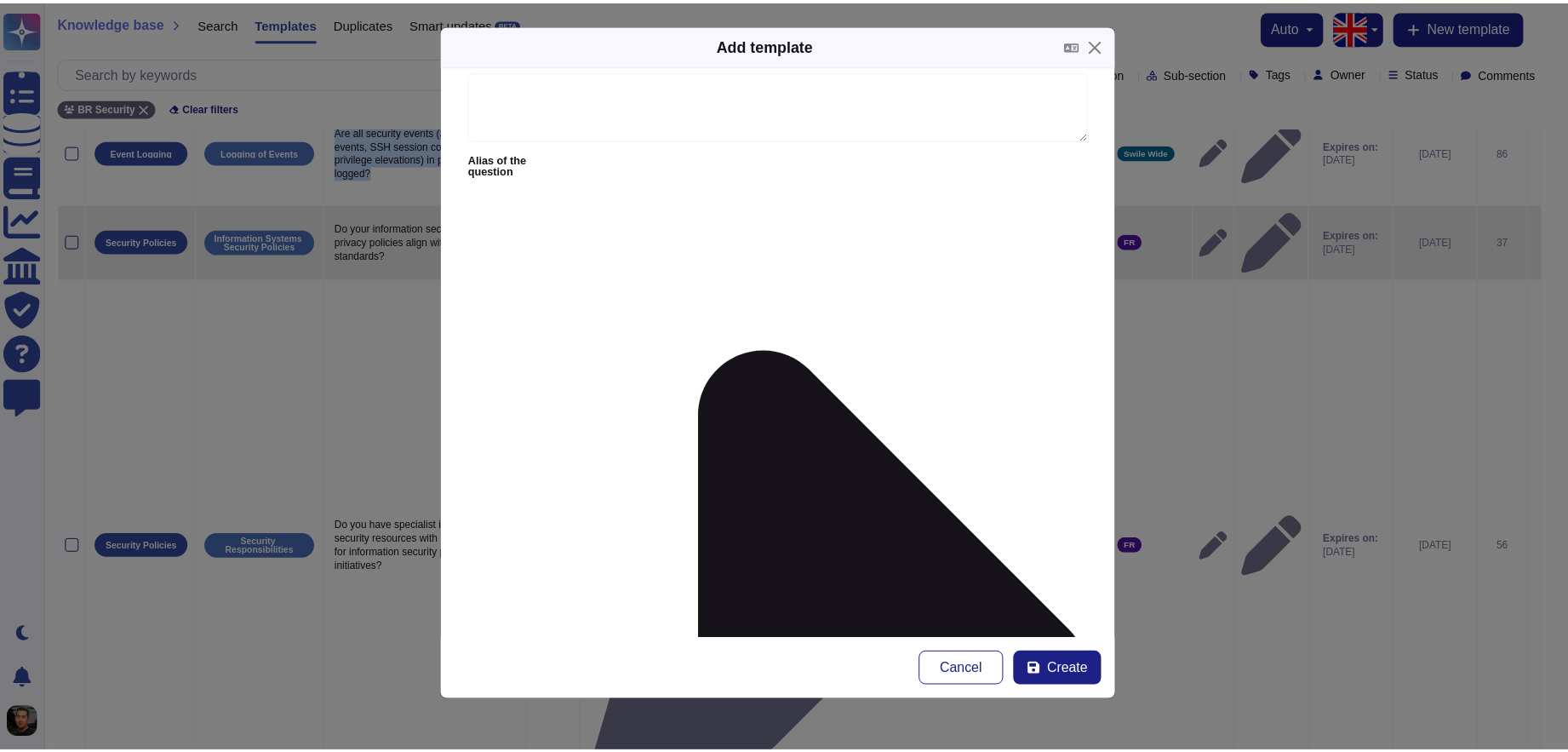
scroll to position [0, 0]
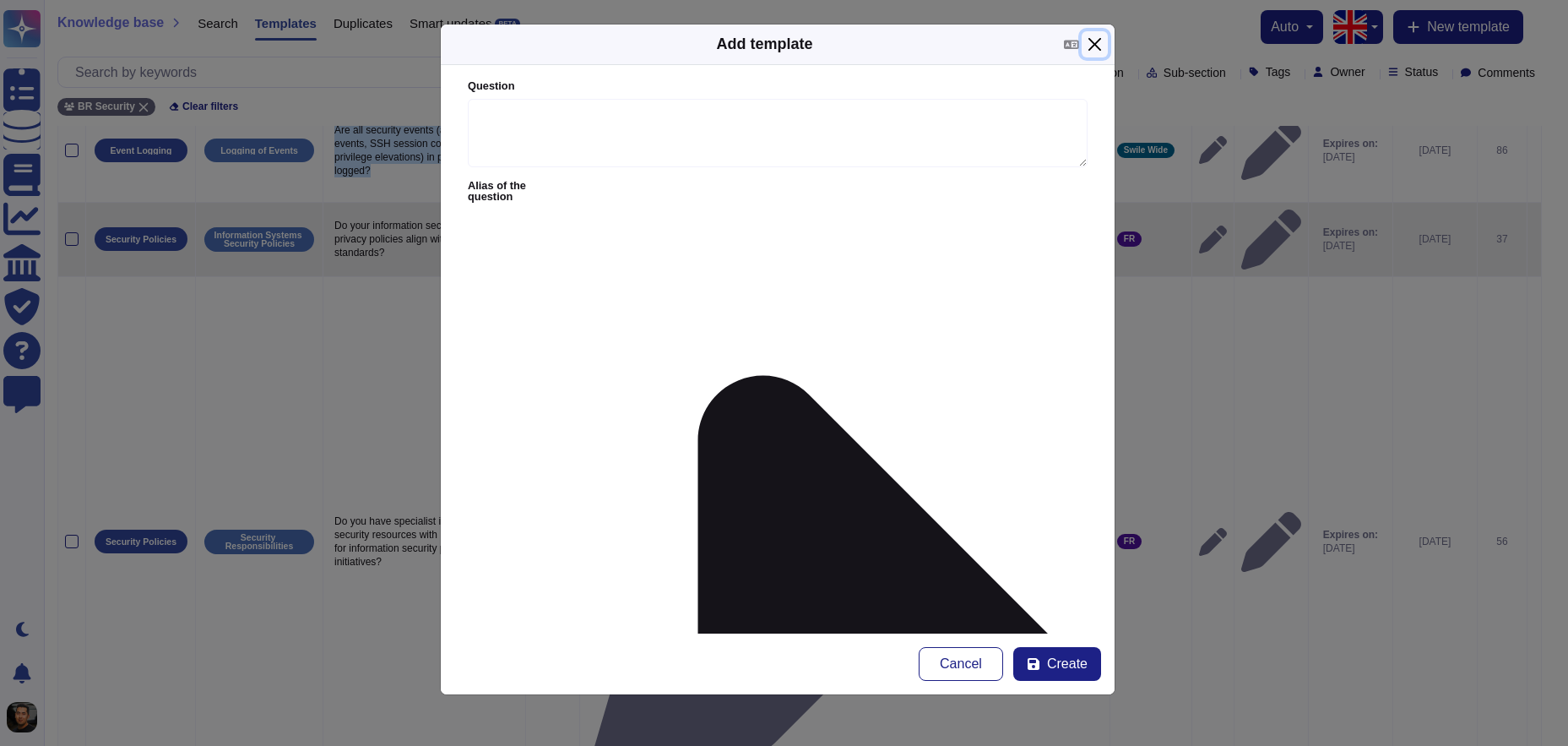
click at [1088, 46] on button "Close" at bounding box center [1094, 44] width 26 height 26
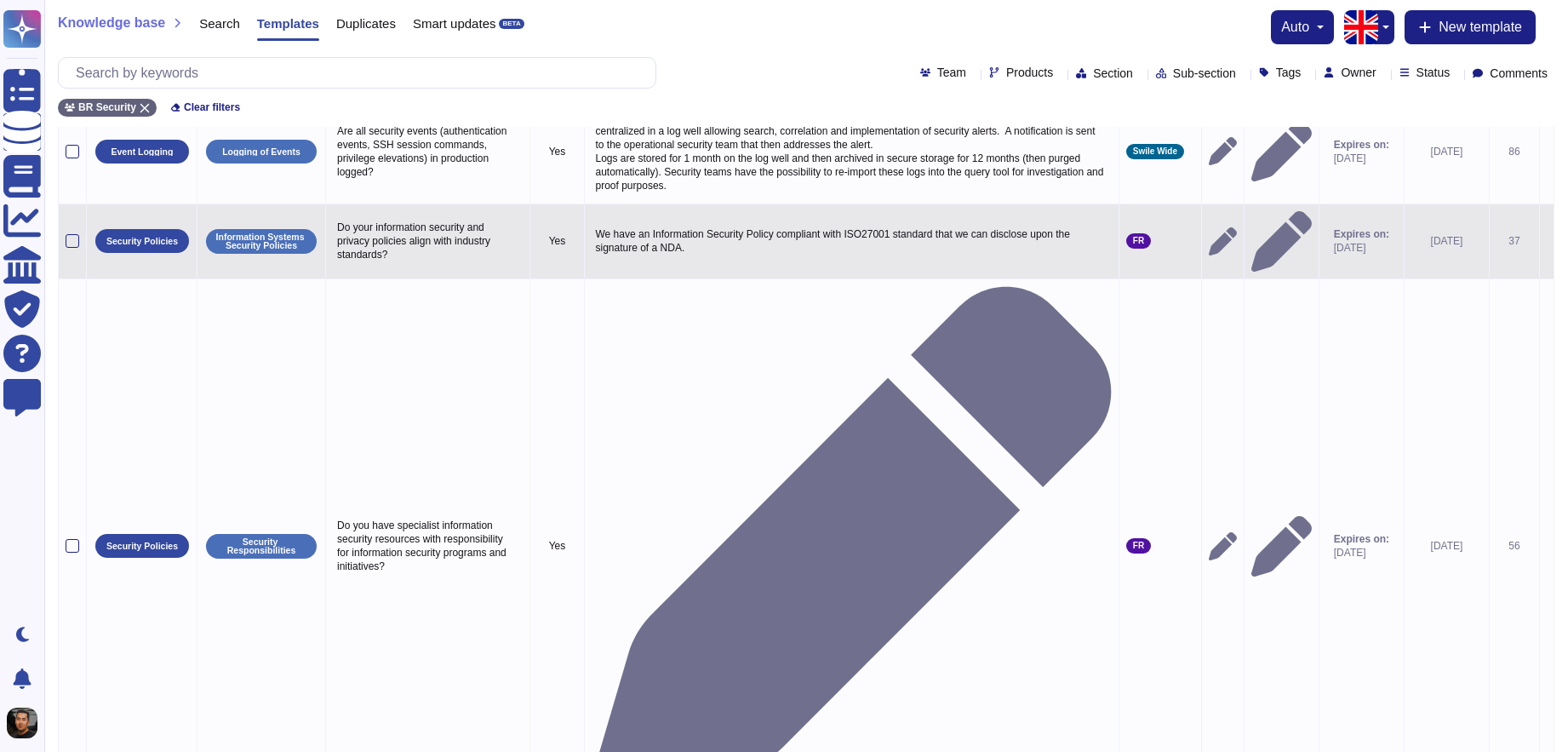
click at [796, 52] on div "Knowledge base Search Templates Duplicates Smart updates BETA auto New template…" at bounding box center [806, 63] width 1524 height 127
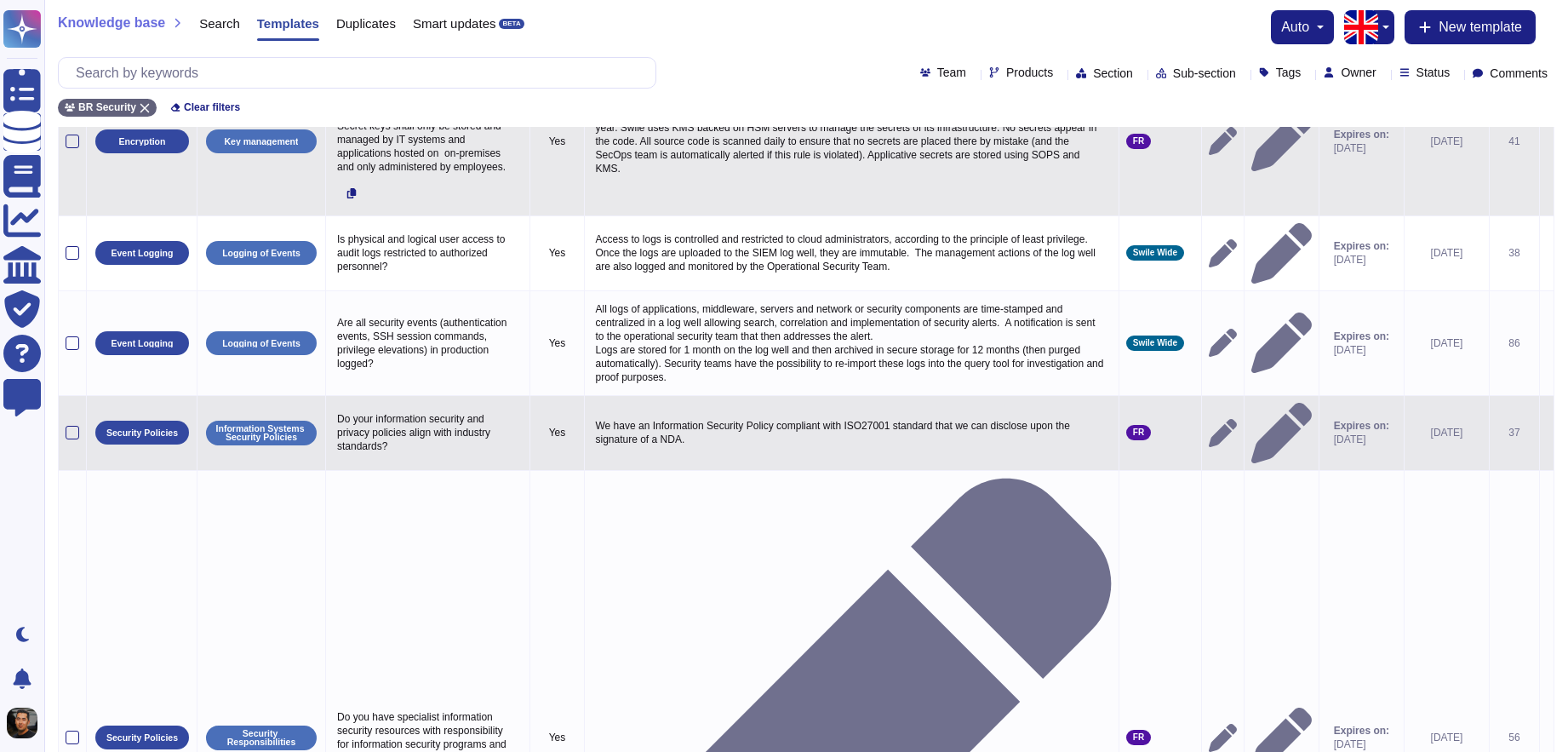
scroll to position [512, 0]
